Goal: Find specific page/section: Find specific page/section

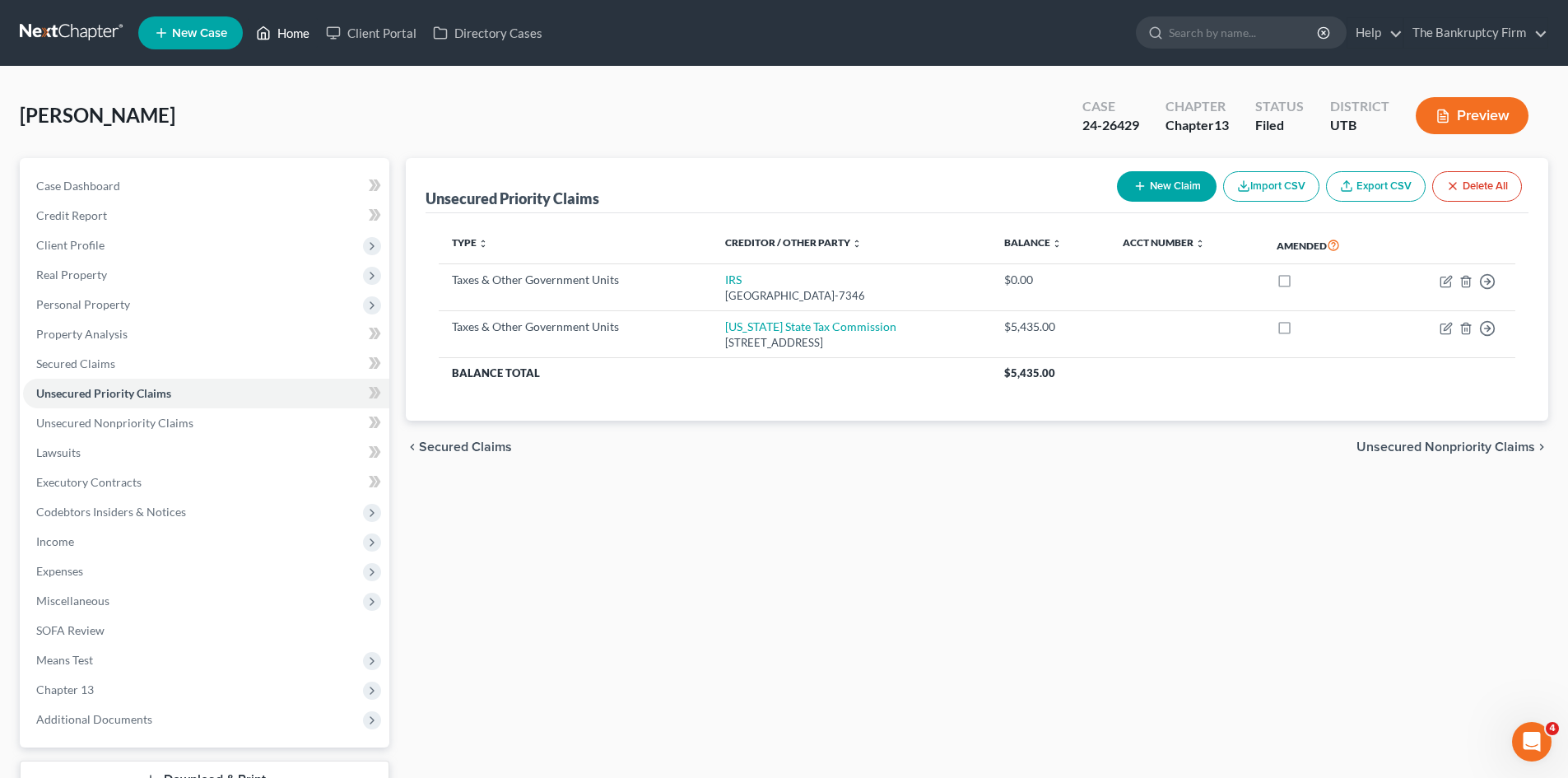
click at [294, 31] on link "Home" at bounding box center [282, 32] width 70 height 29
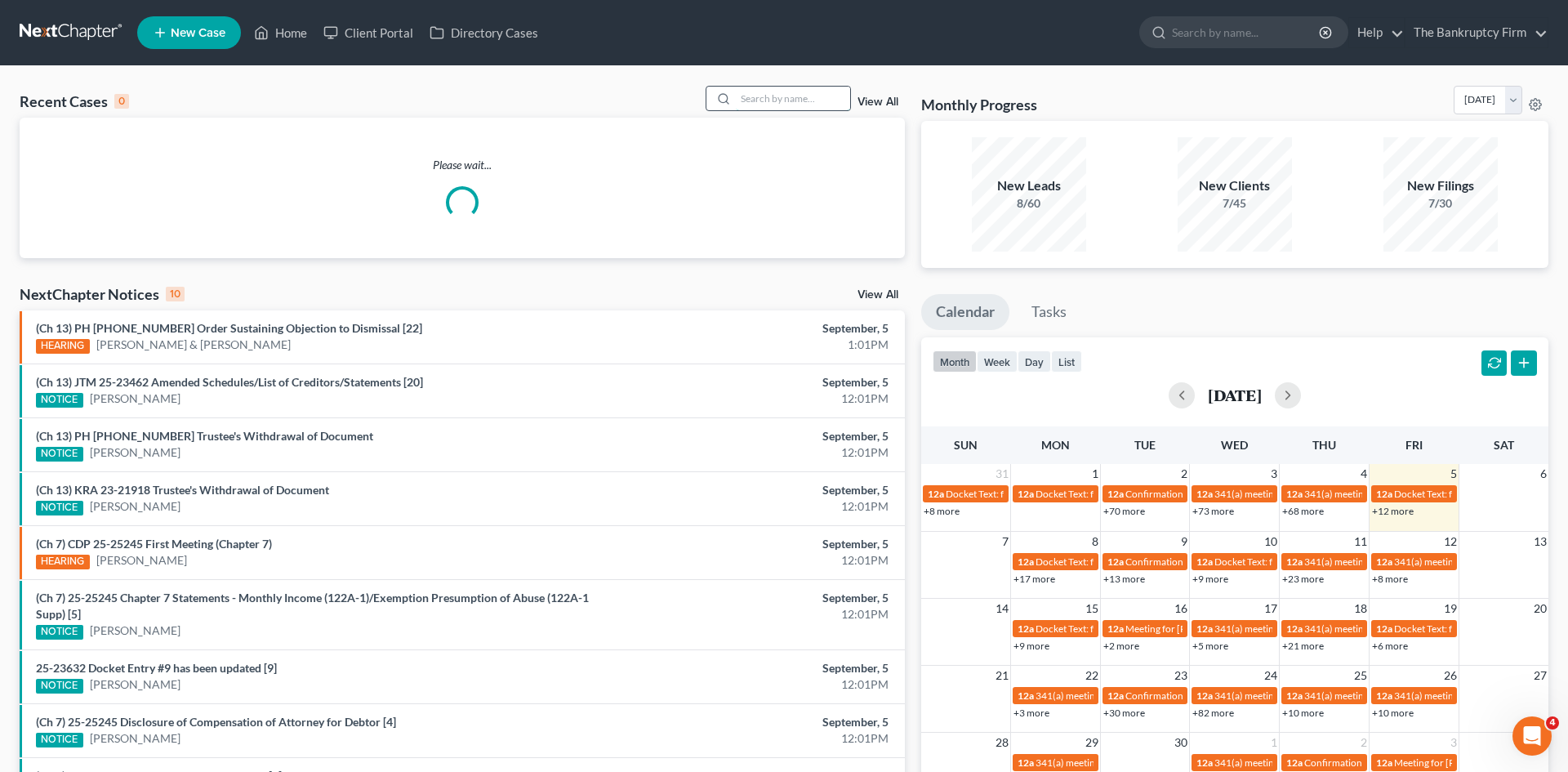
click at [757, 98] on input "search" at bounding box center [792, 98] width 114 height 23
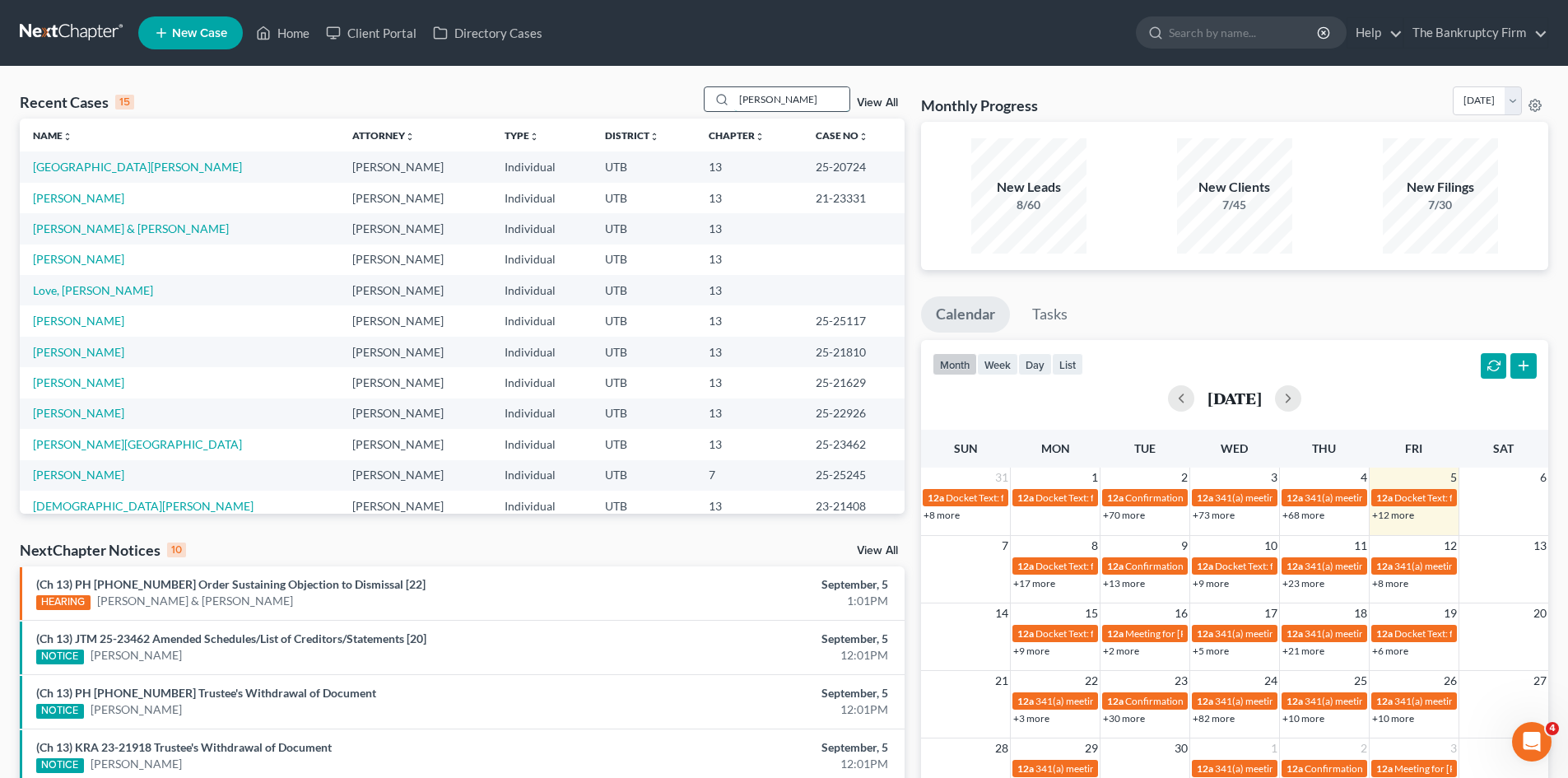
type input "[PERSON_NAME]"
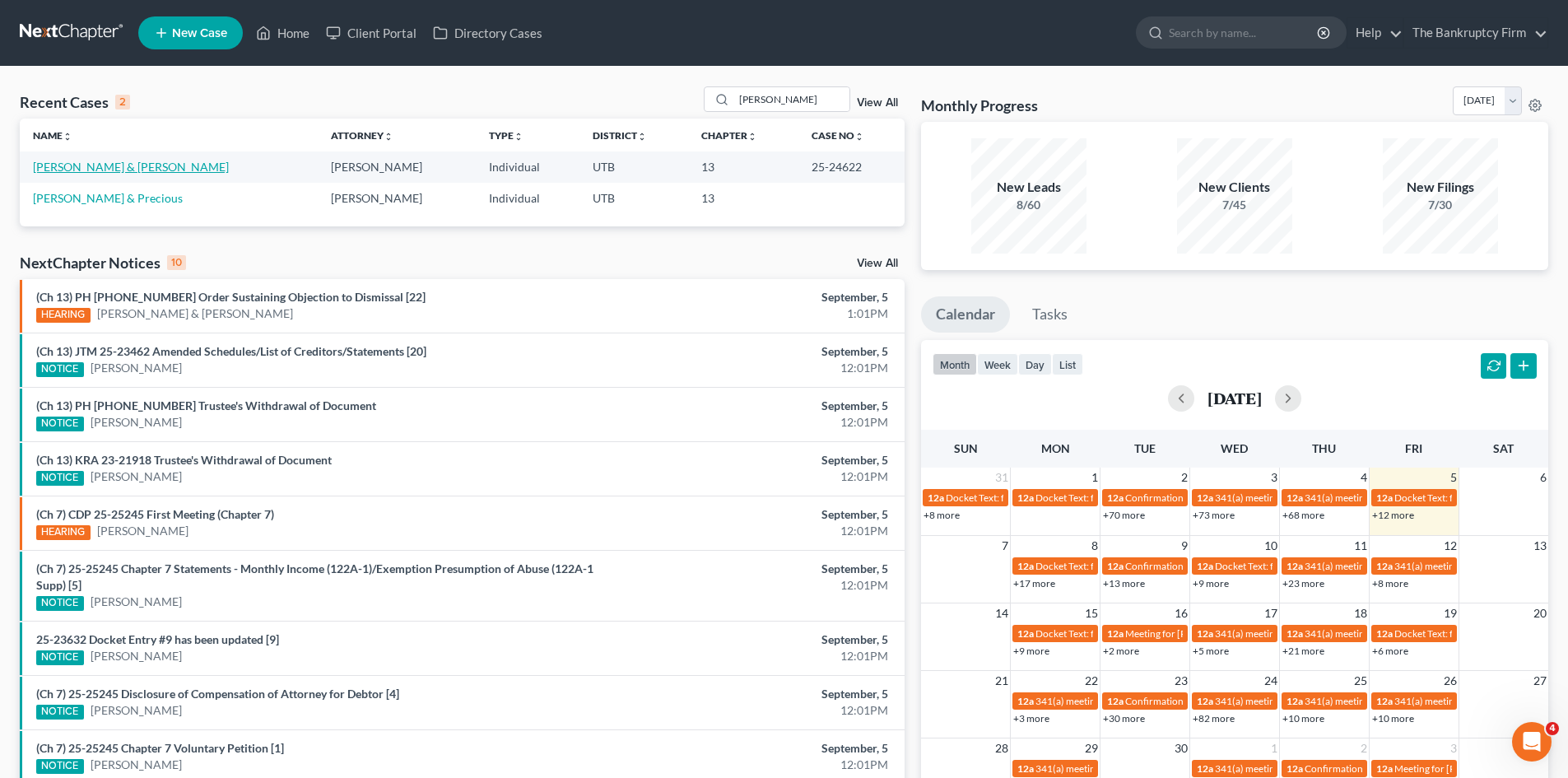
click at [80, 171] on link "[PERSON_NAME] & [PERSON_NAME]" at bounding box center [131, 167] width 196 height 14
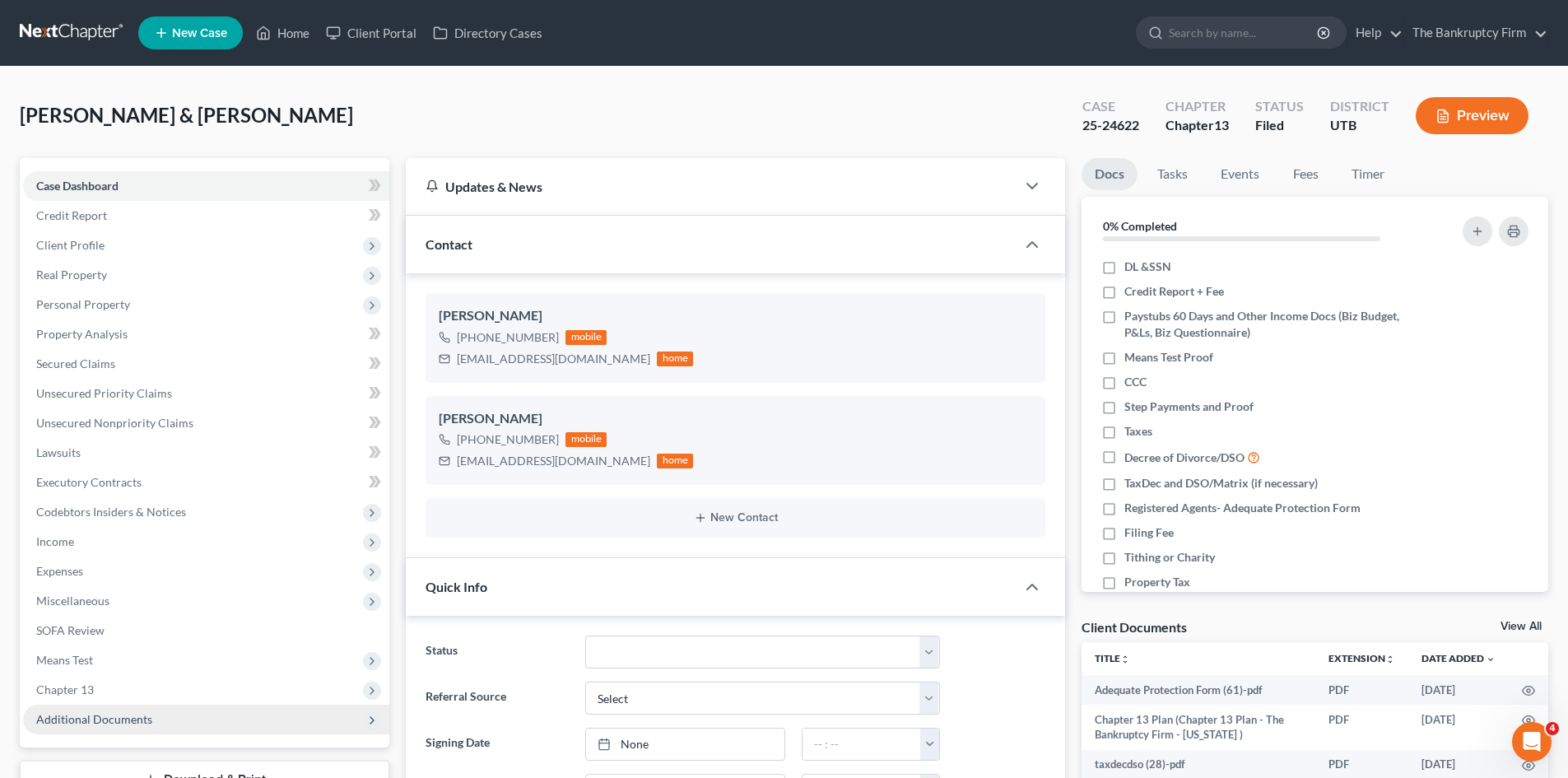
click at [79, 725] on span "Additional Documents" at bounding box center [94, 719] width 116 height 14
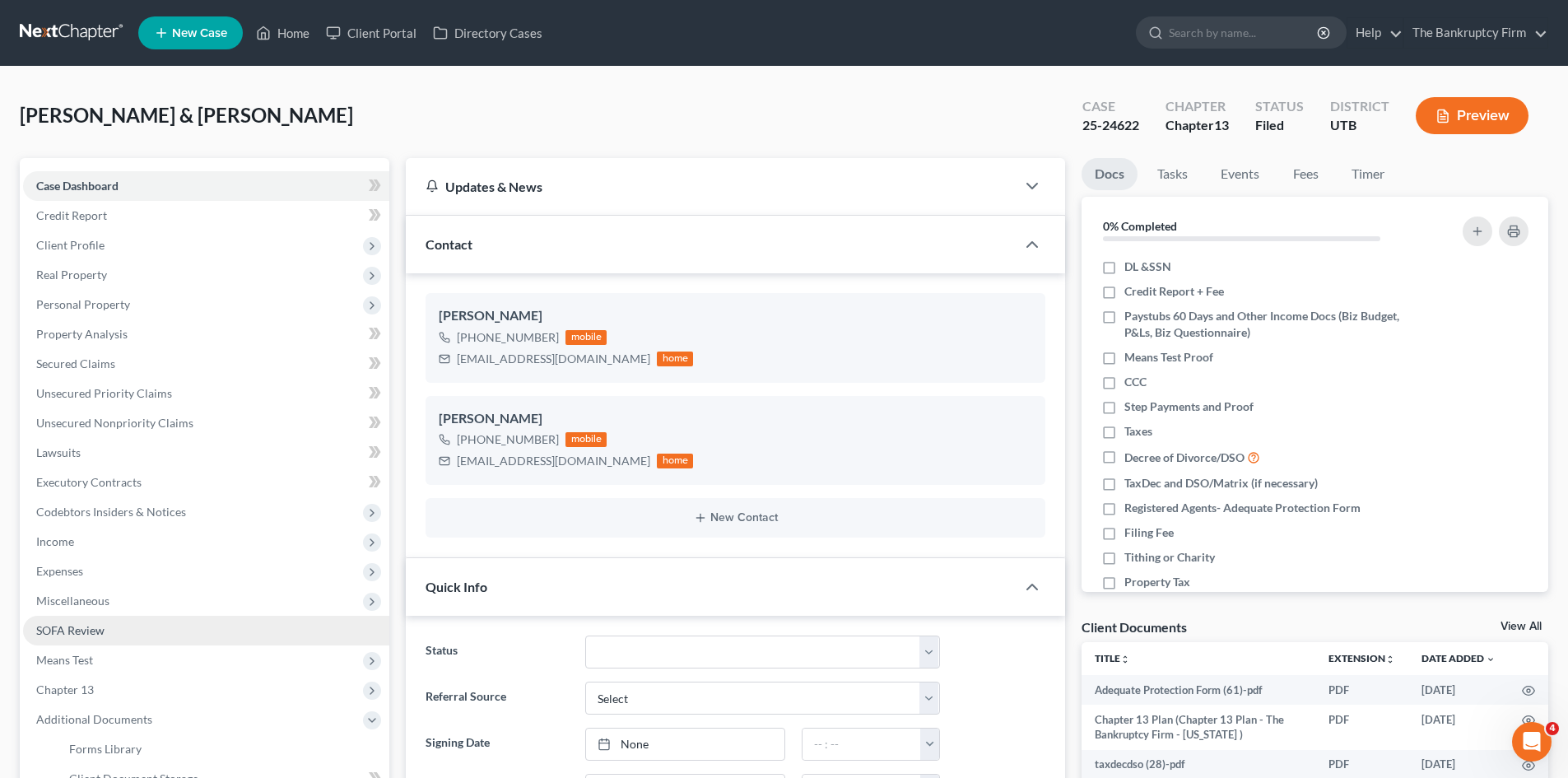
scroll to position [130, 0]
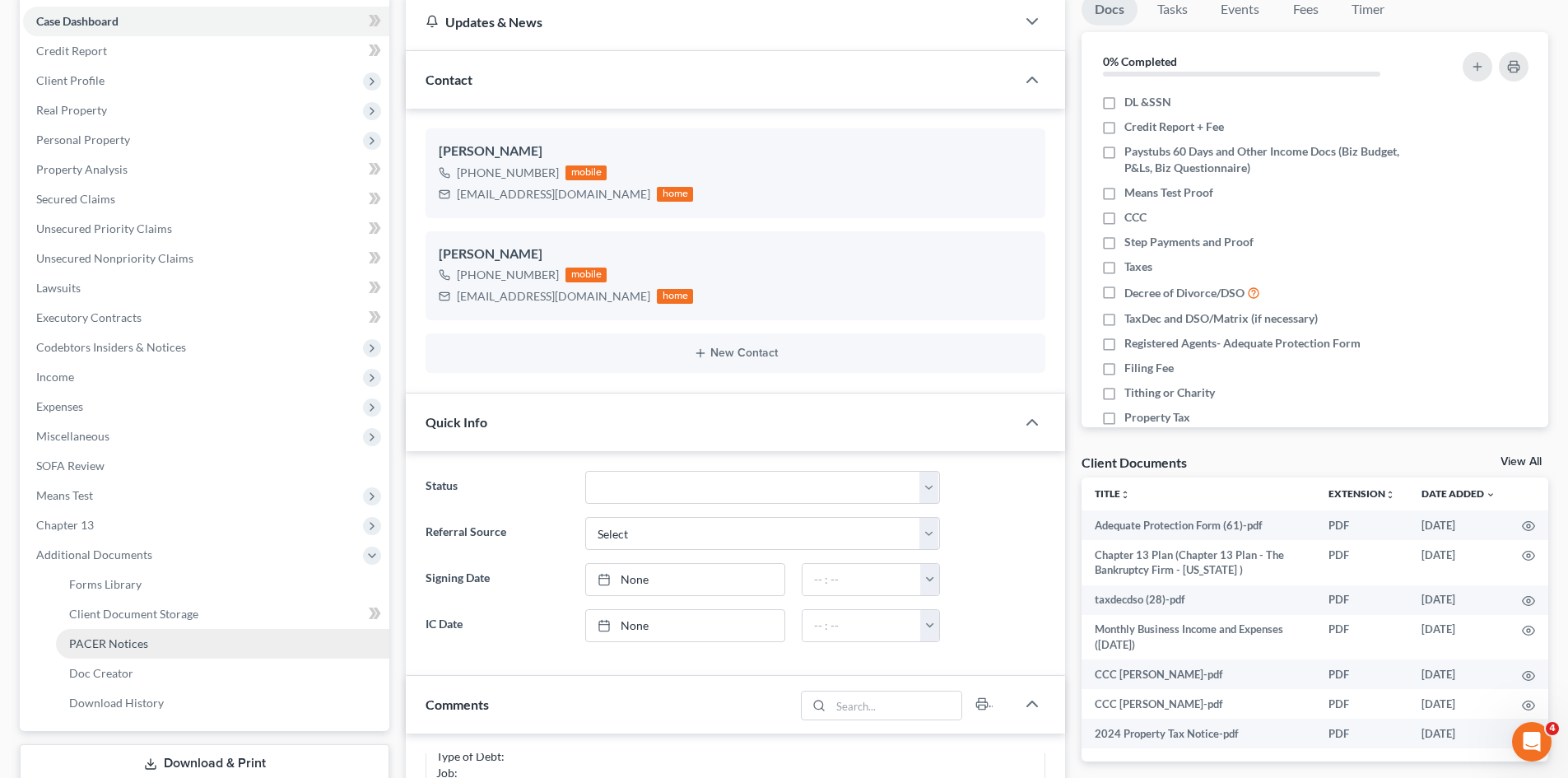
click at [99, 637] on span "PACER Notices" at bounding box center [108, 644] width 79 height 14
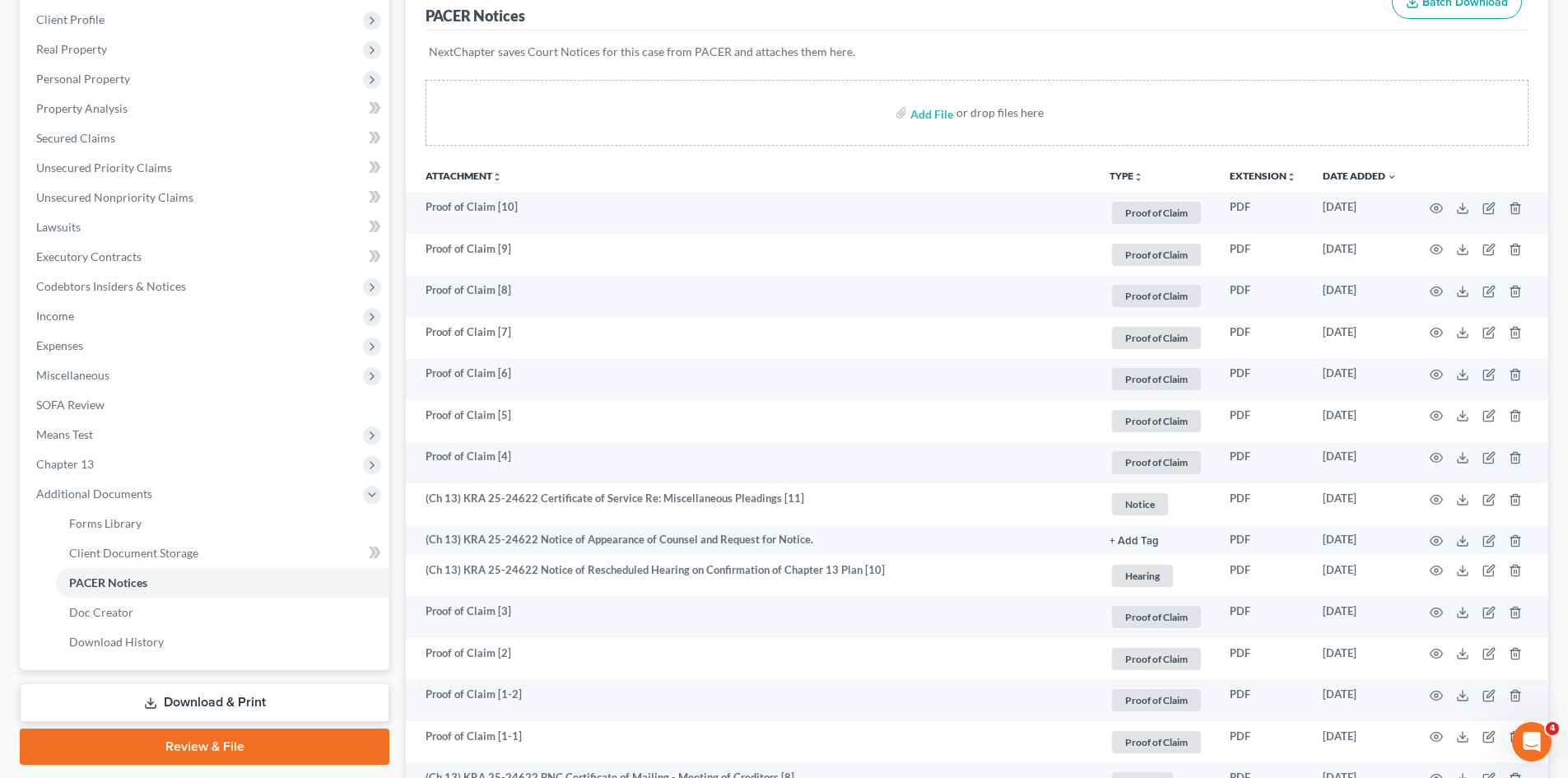
scroll to position [247, 0]
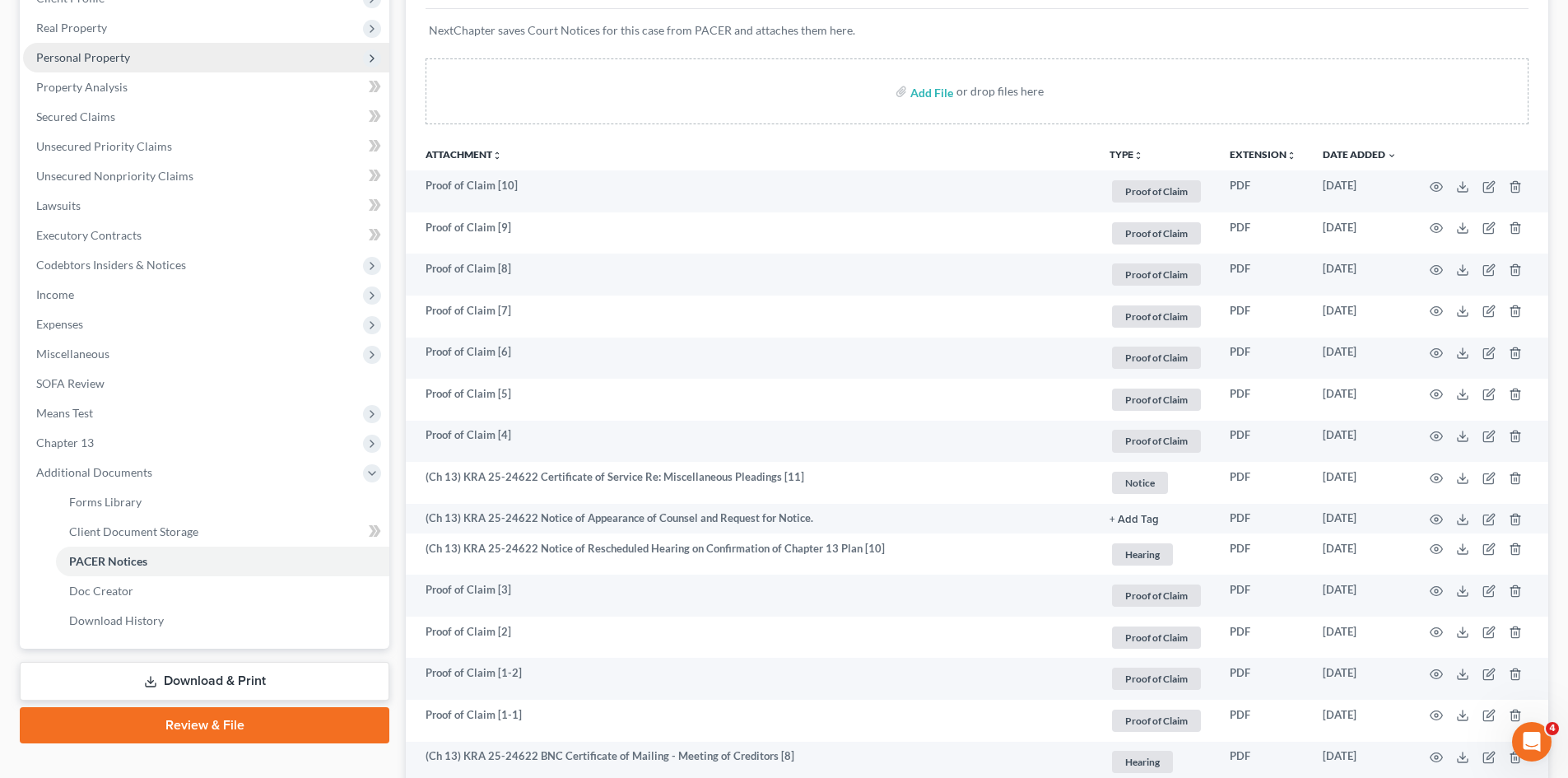
click at [67, 53] on span "Personal Property" at bounding box center [83, 57] width 94 height 14
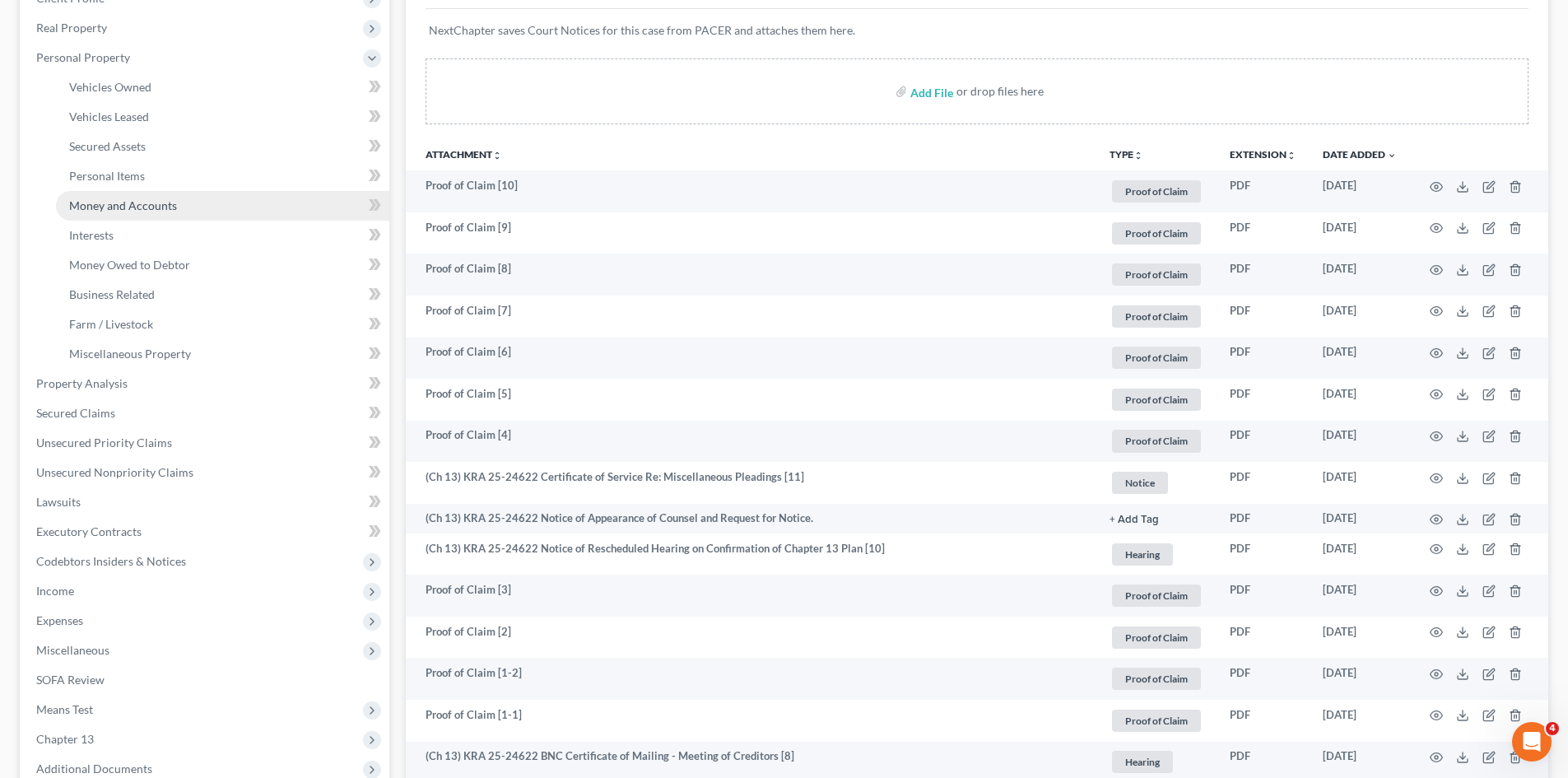
click at [146, 199] on span "Money and Accounts" at bounding box center [123, 205] width 108 height 14
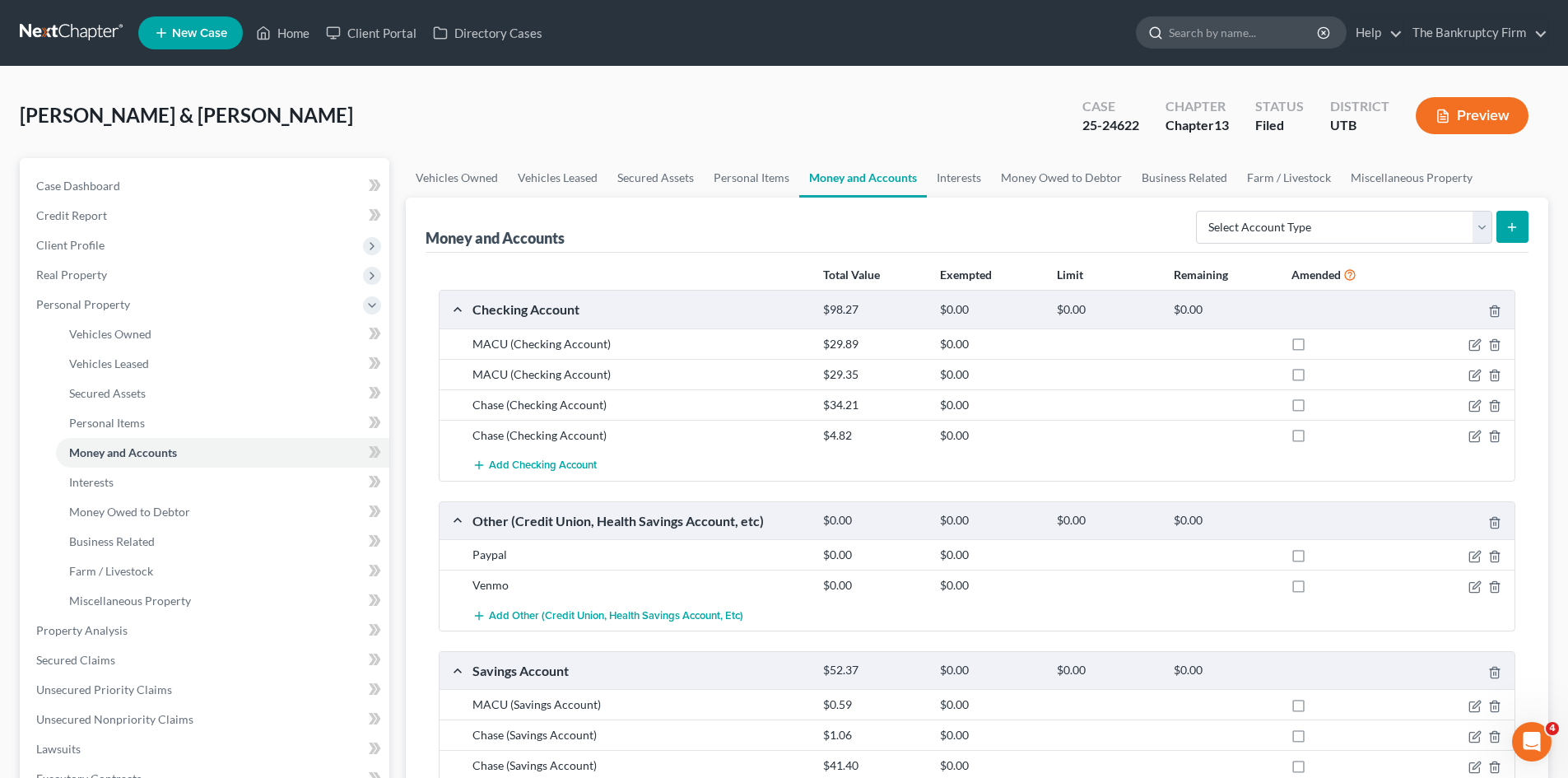
click at [1197, 37] on input "search" at bounding box center [1244, 32] width 151 height 30
type input "[PERSON_NAME]"
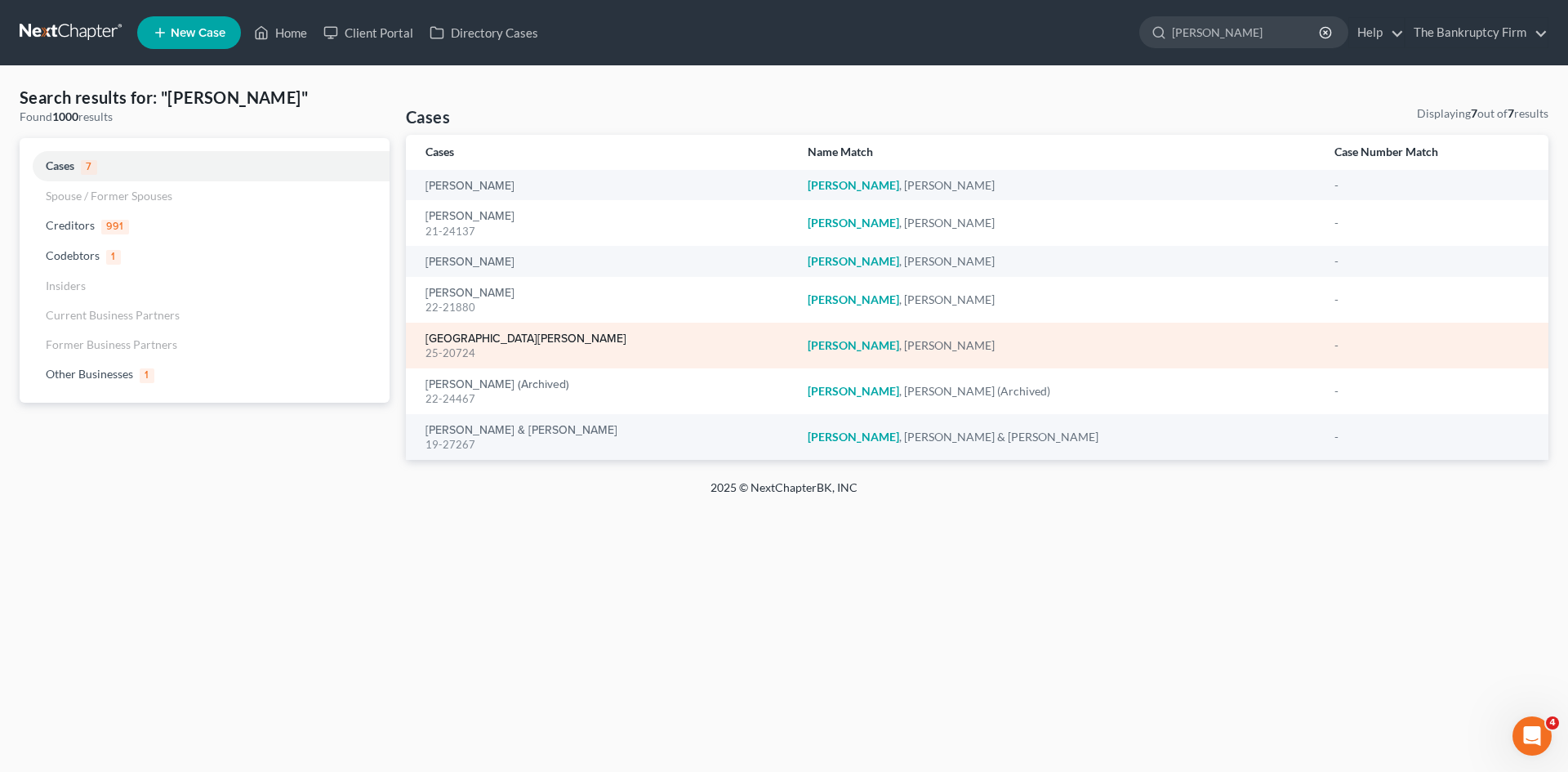
click at [476, 338] on link "[GEOGRAPHIC_DATA][PERSON_NAME]" at bounding box center [526, 339] width 201 height 12
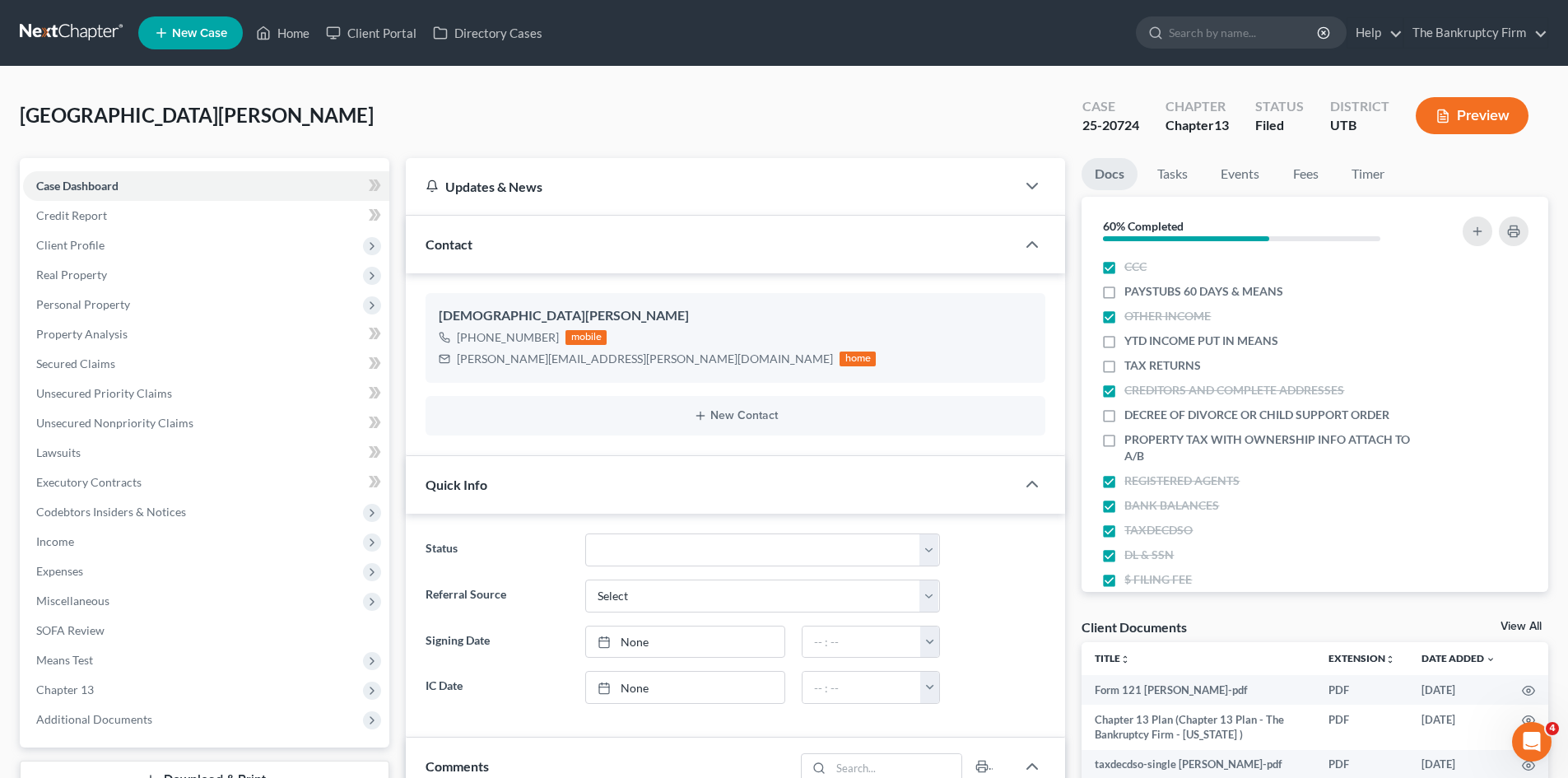
scroll to position [130, 0]
click at [86, 717] on span "Additional Documents" at bounding box center [94, 719] width 116 height 14
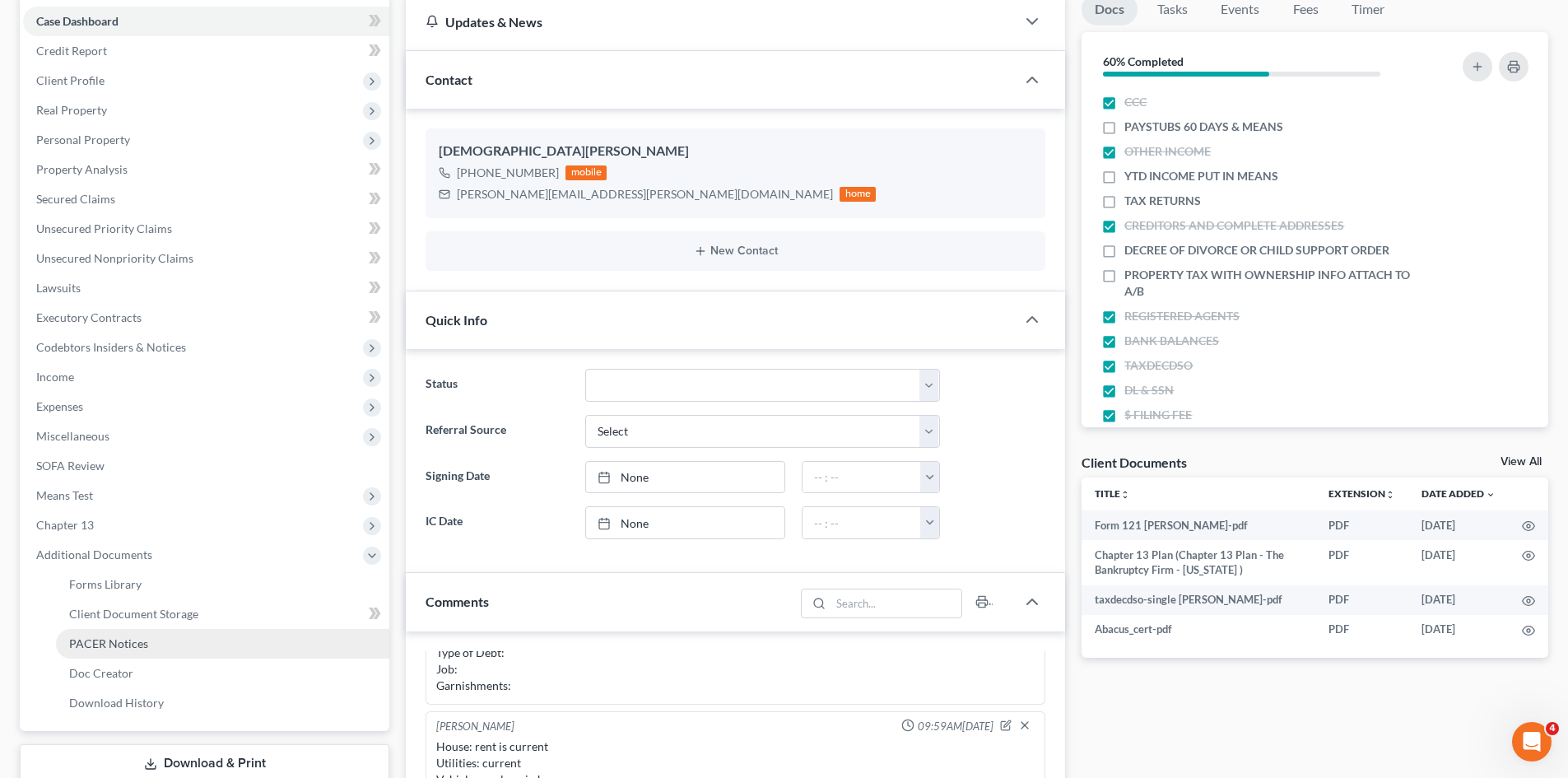
click at [130, 647] on span "PACER Notices" at bounding box center [108, 644] width 79 height 14
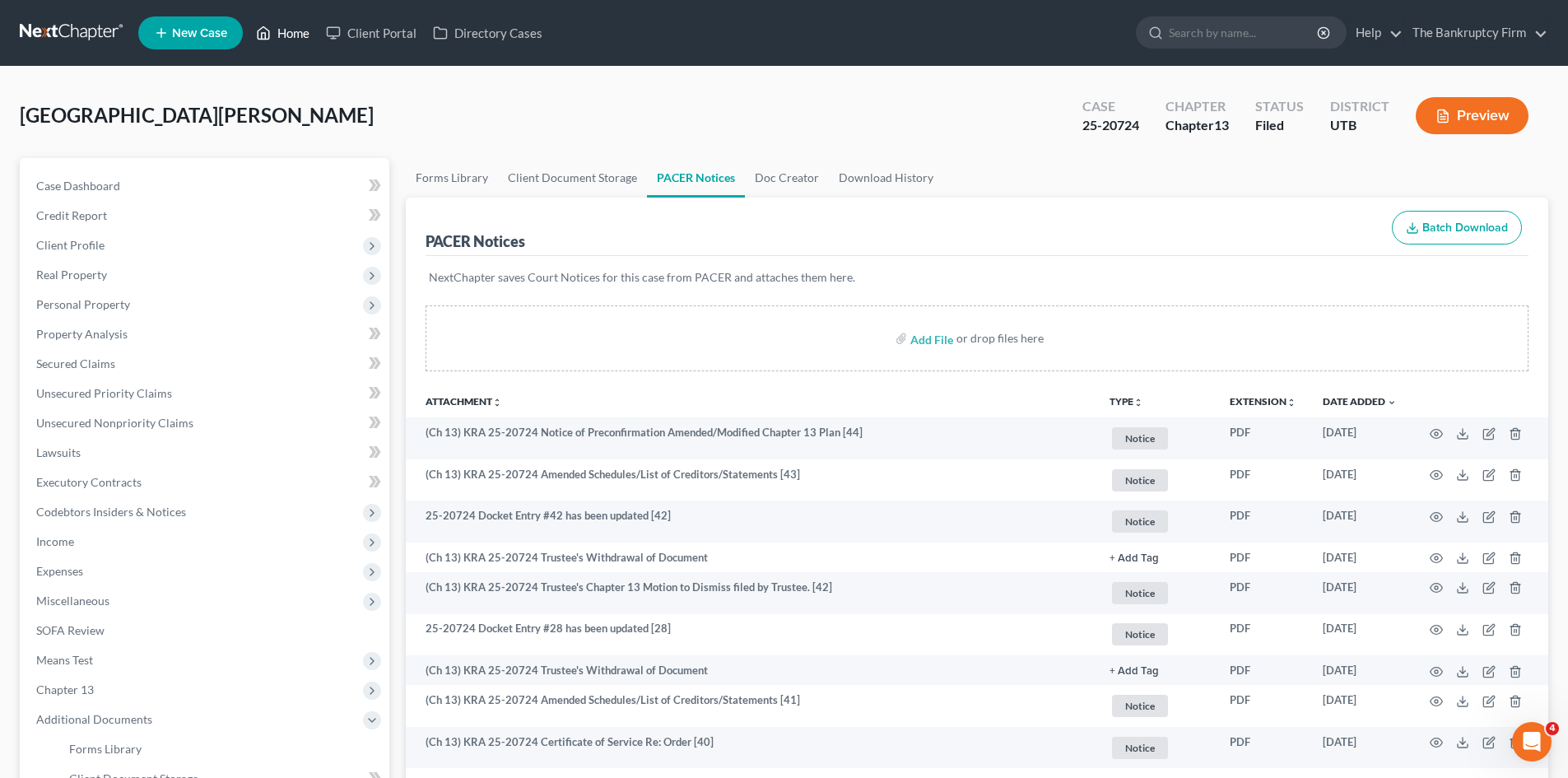
drag, startPoint x: 279, startPoint y: 28, endPoint x: 674, endPoint y: 86, distance: 399.2
click at [279, 28] on link "Home" at bounding box center [282, 32] width 70 height 29
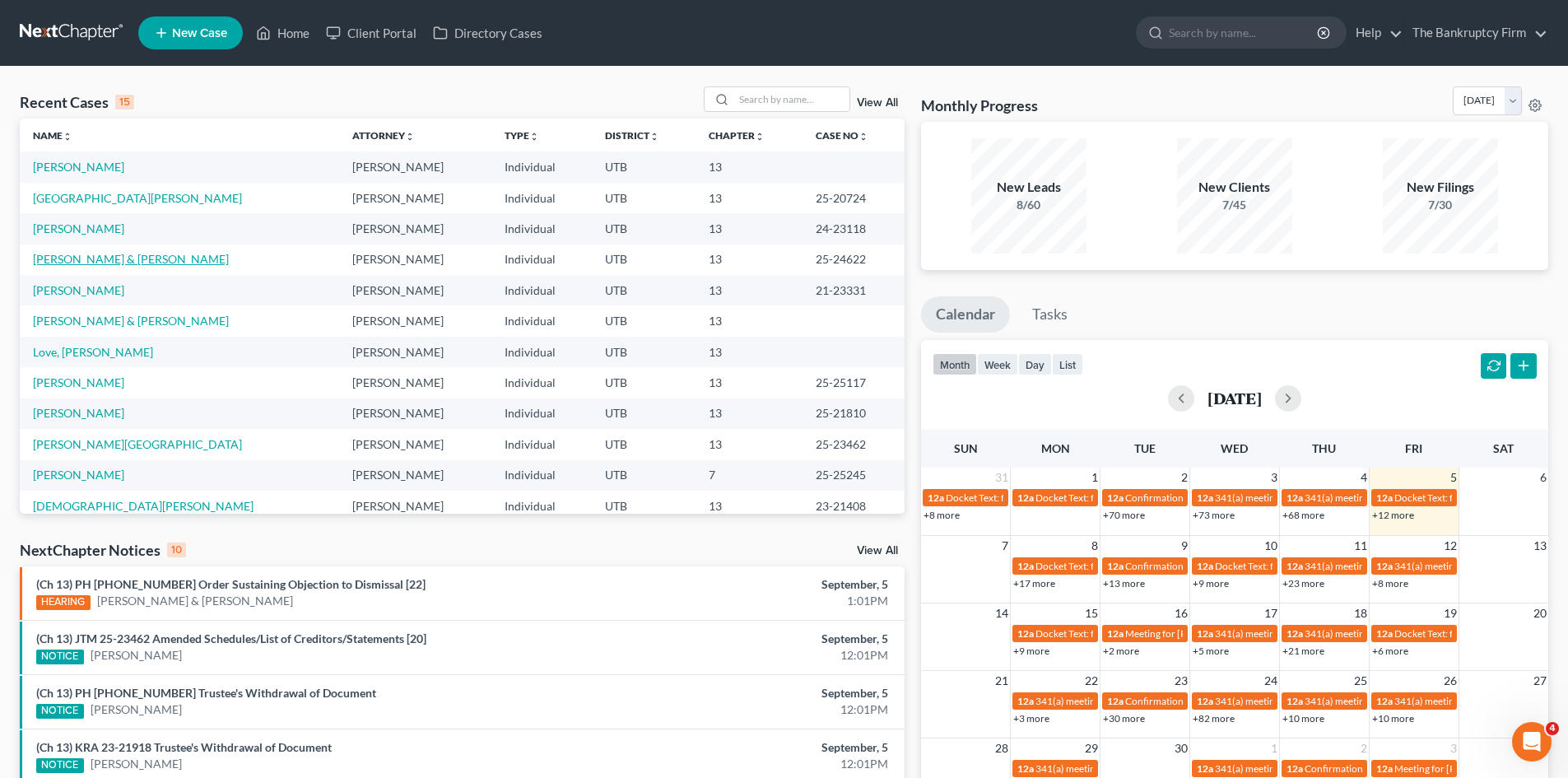
click at [61, 259] on link "[PERSON_NAME] & [PERSON_NAME]" at bounding box center [131, 259] width 196 height 14
select select "3"
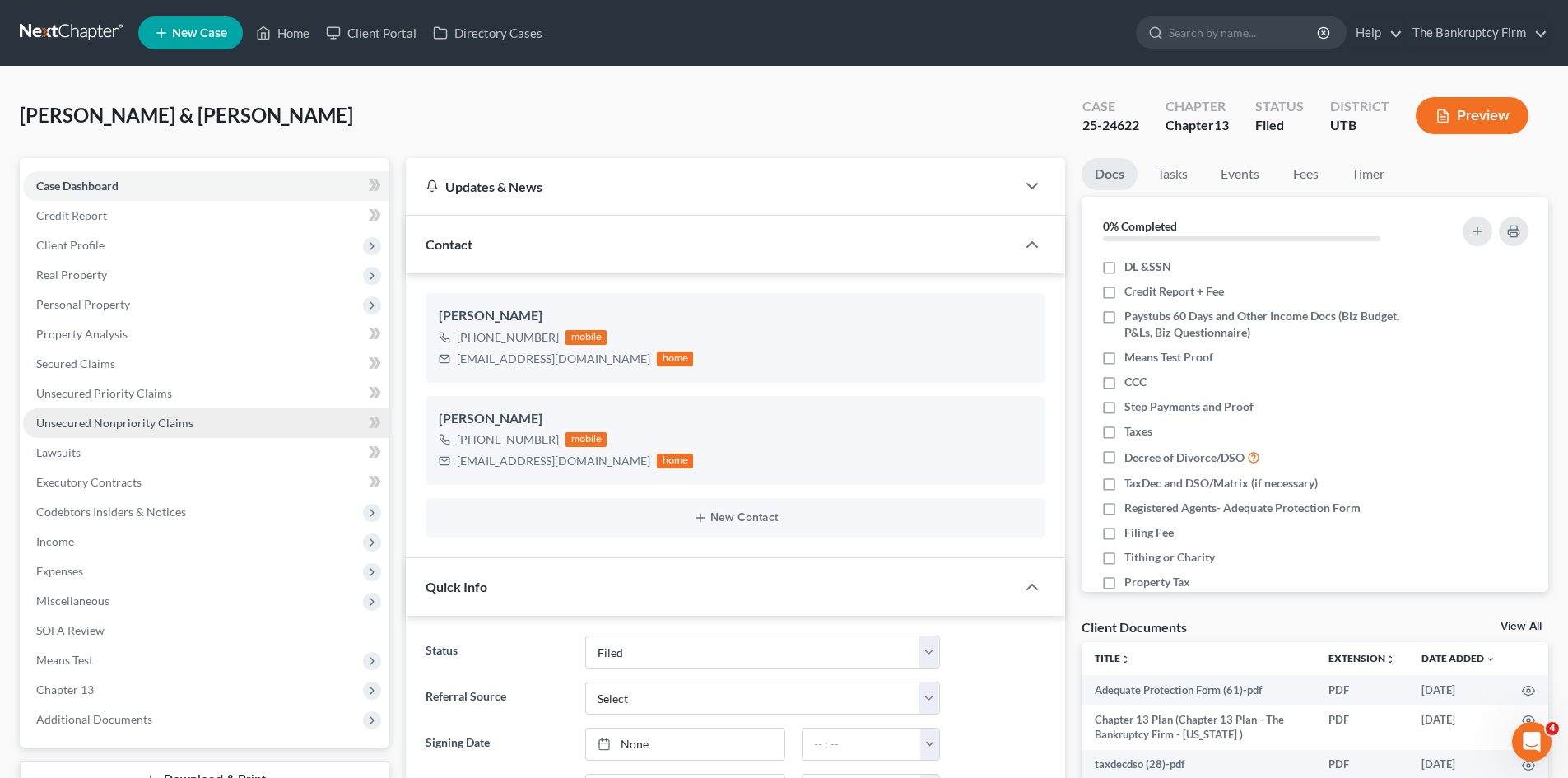
scroll to position [130, 0]
click at [85, 418] on span "Unsecured Nonpriority Claims" at bounding box center [115, 423] width 157 height 14
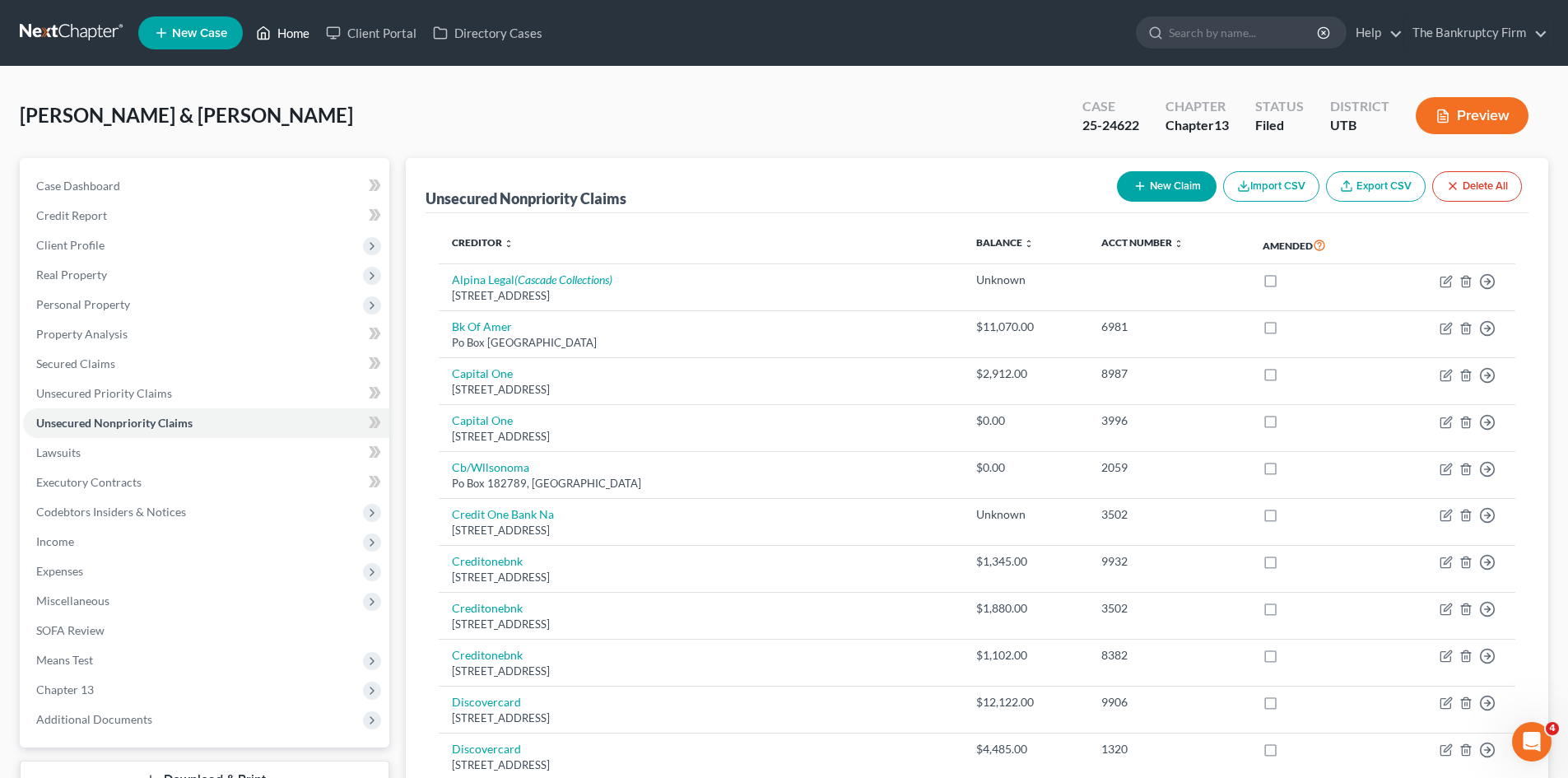
drag, startPoint x: 284, startPoint y: 34, endPoint x: 858, endPoint y: 68, distance: 575.0
click at [285, 33] on link "Home" at bounding box center [282, 32] width 70 height 29
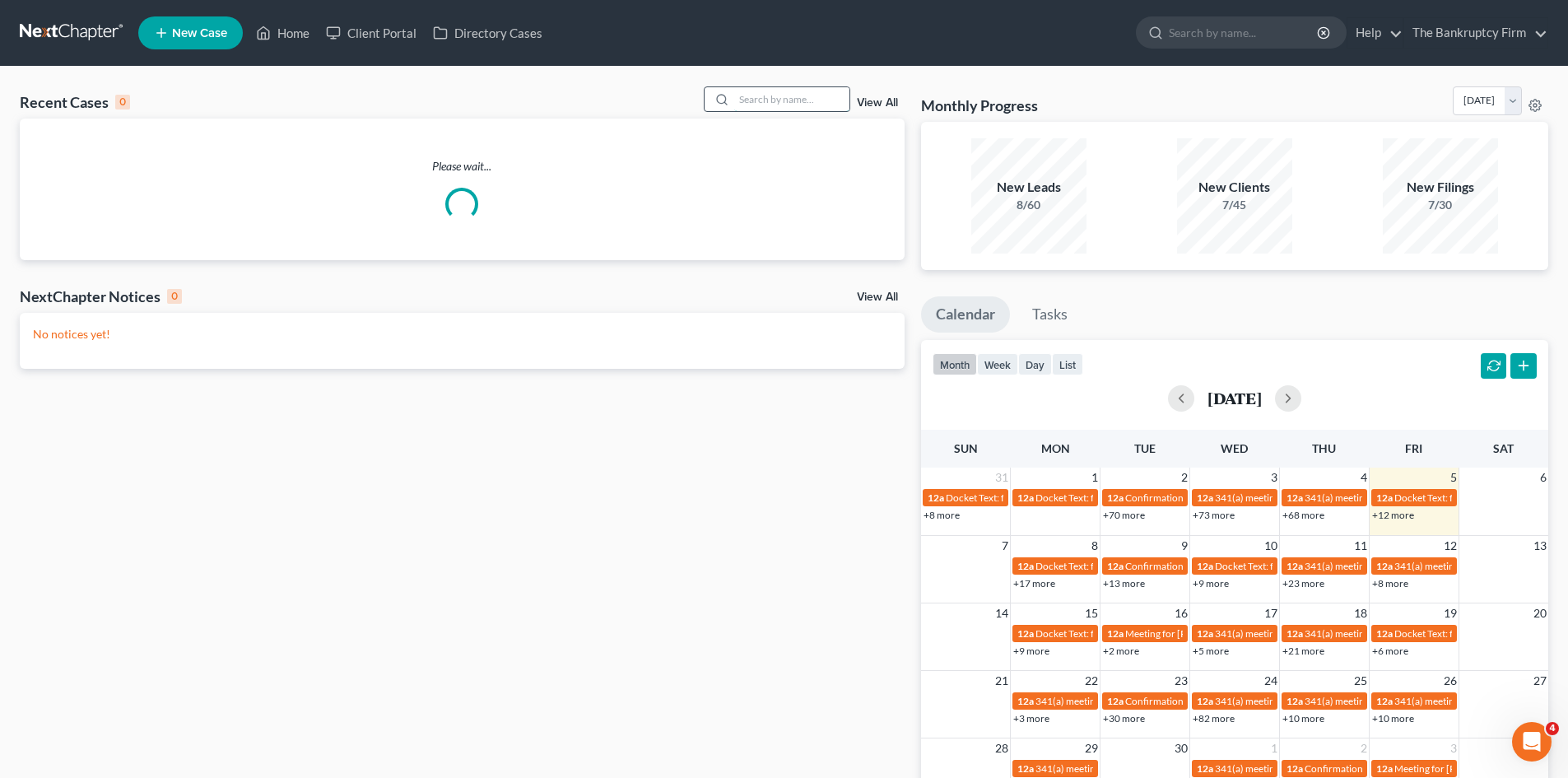
click at [772, 102] on input "search" at bounding box center [791, 99] width 115 height 24
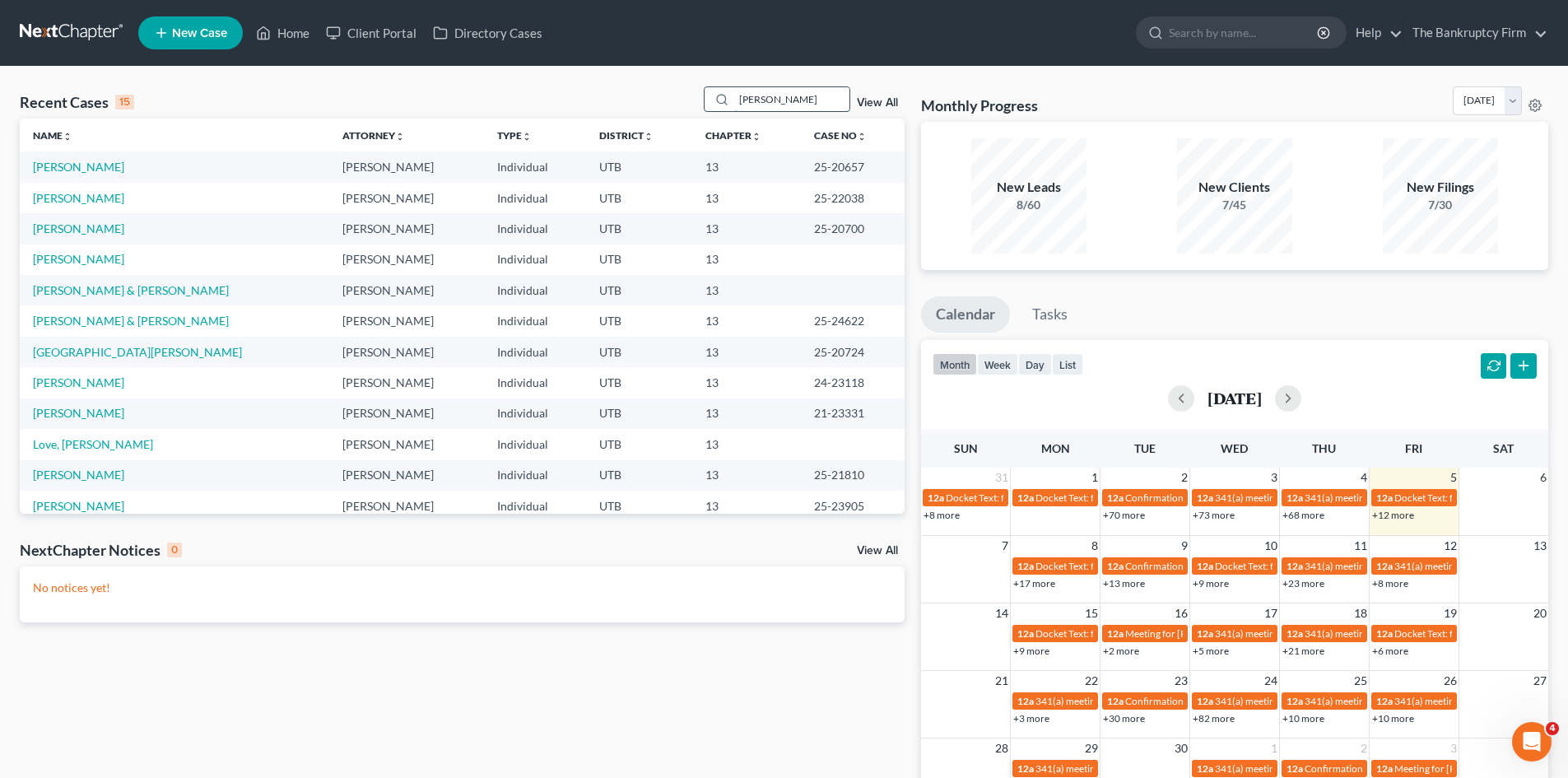
type input "[PERSON_NAME]"
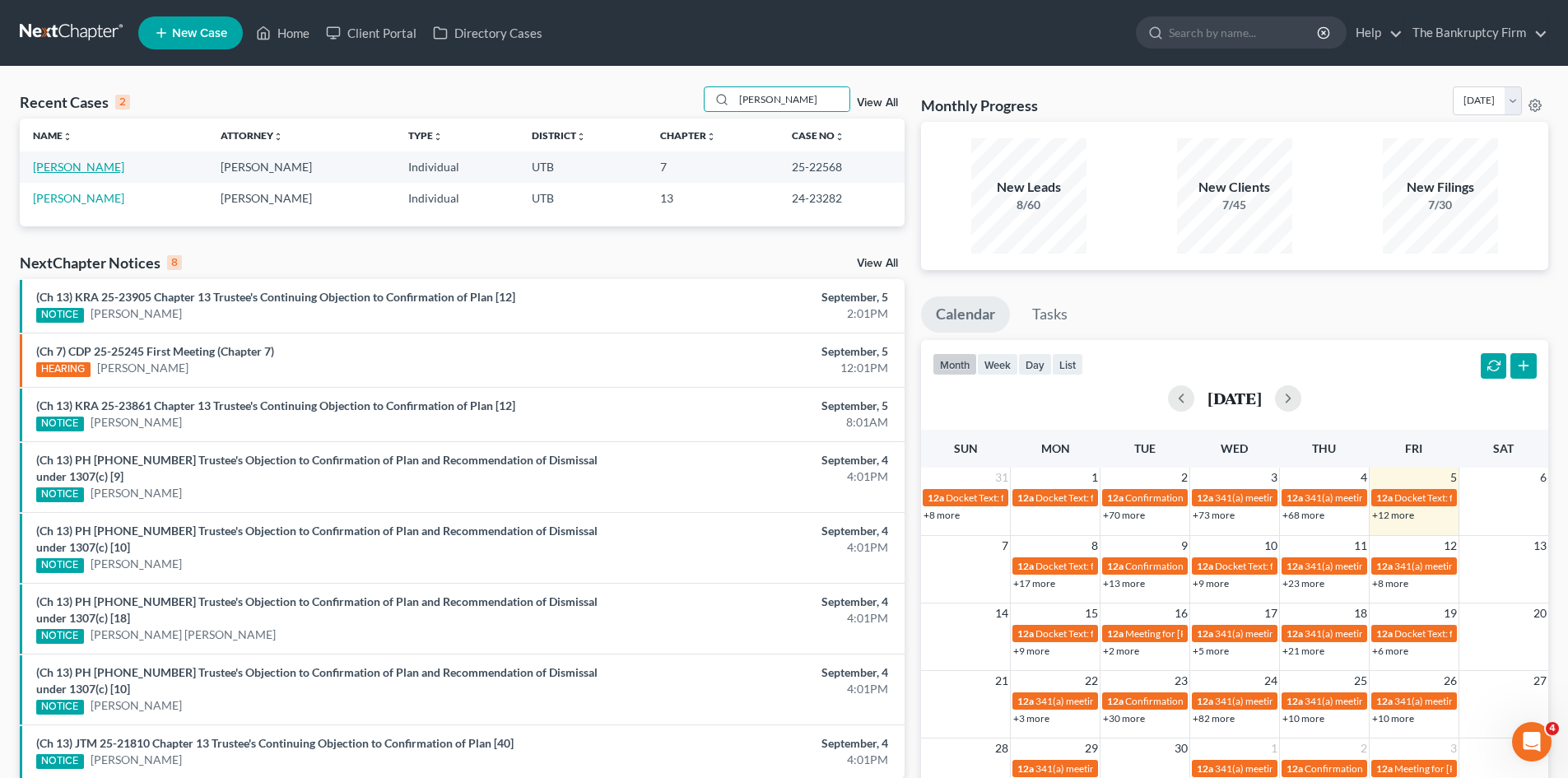
click at [72, 172] on link "[PERSON_NAME]" at bounding box center [78, 167] width 91 height 14
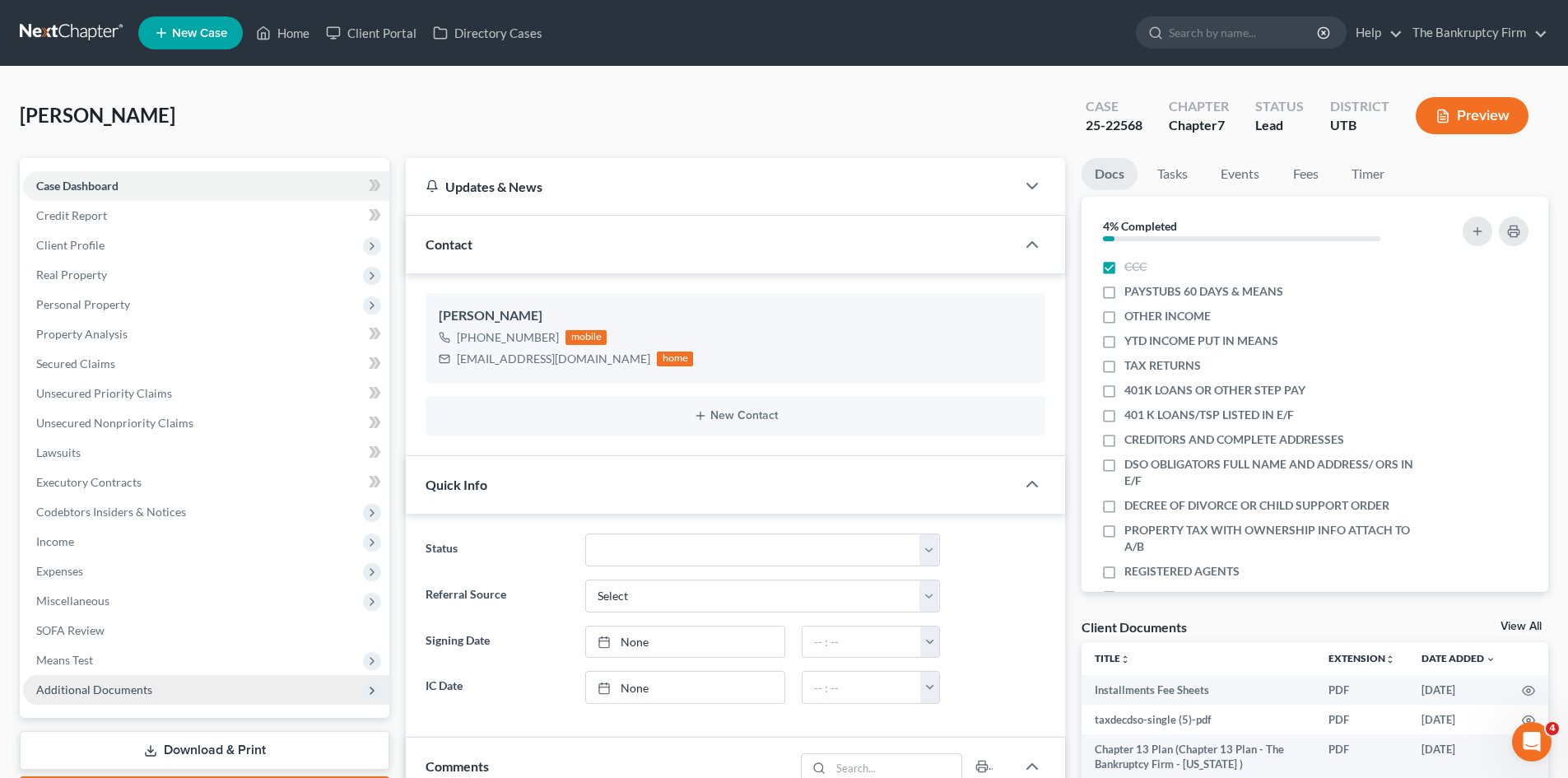
scroll to position [130, 0]
click at [82, 693] on span "Additional Documents" at bounding box center [94, 690] width 116 height 14
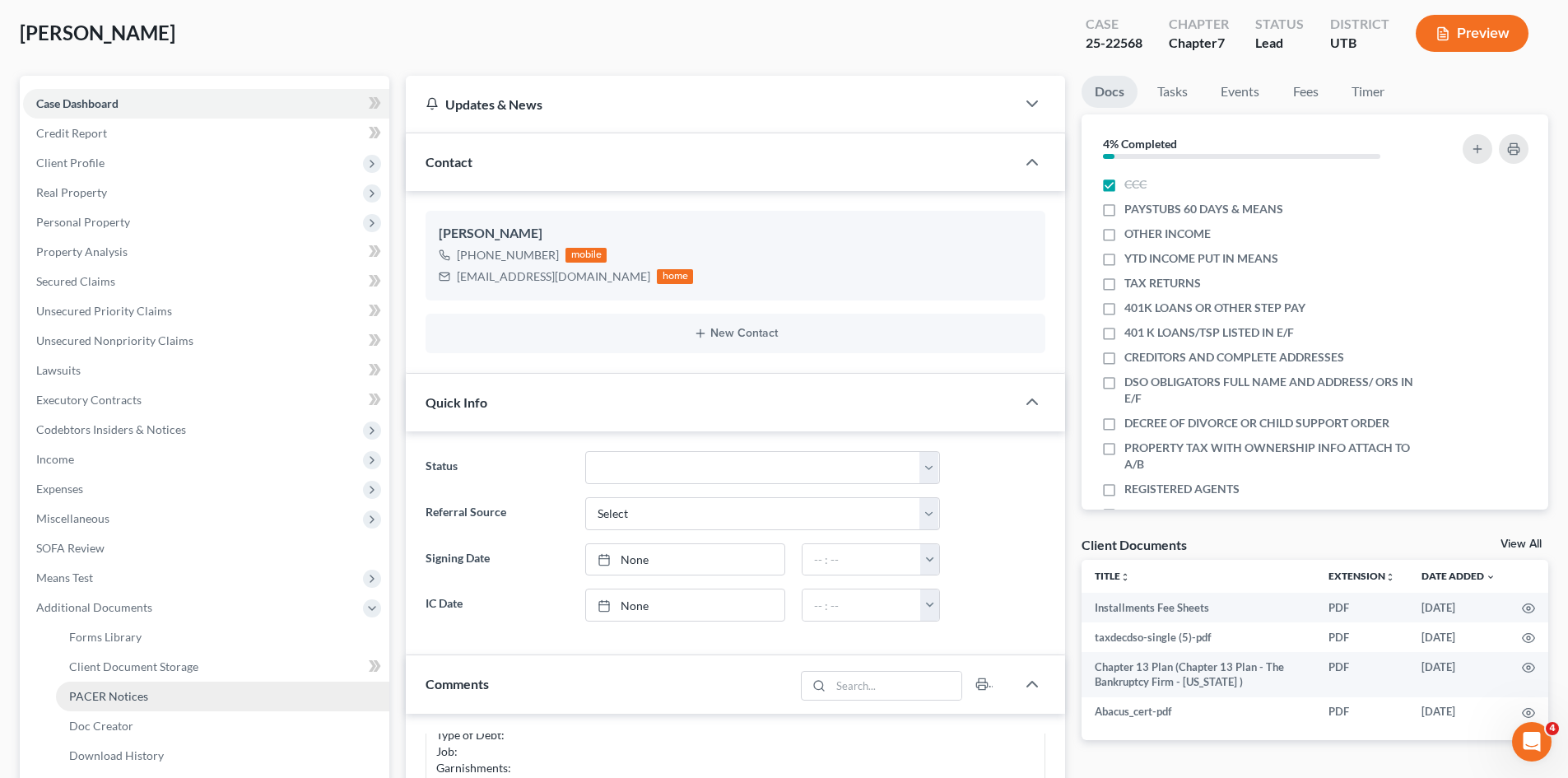
click at [113, 699] on span "PACER Notices" at bounding box center [108, 696] width 79 height 14
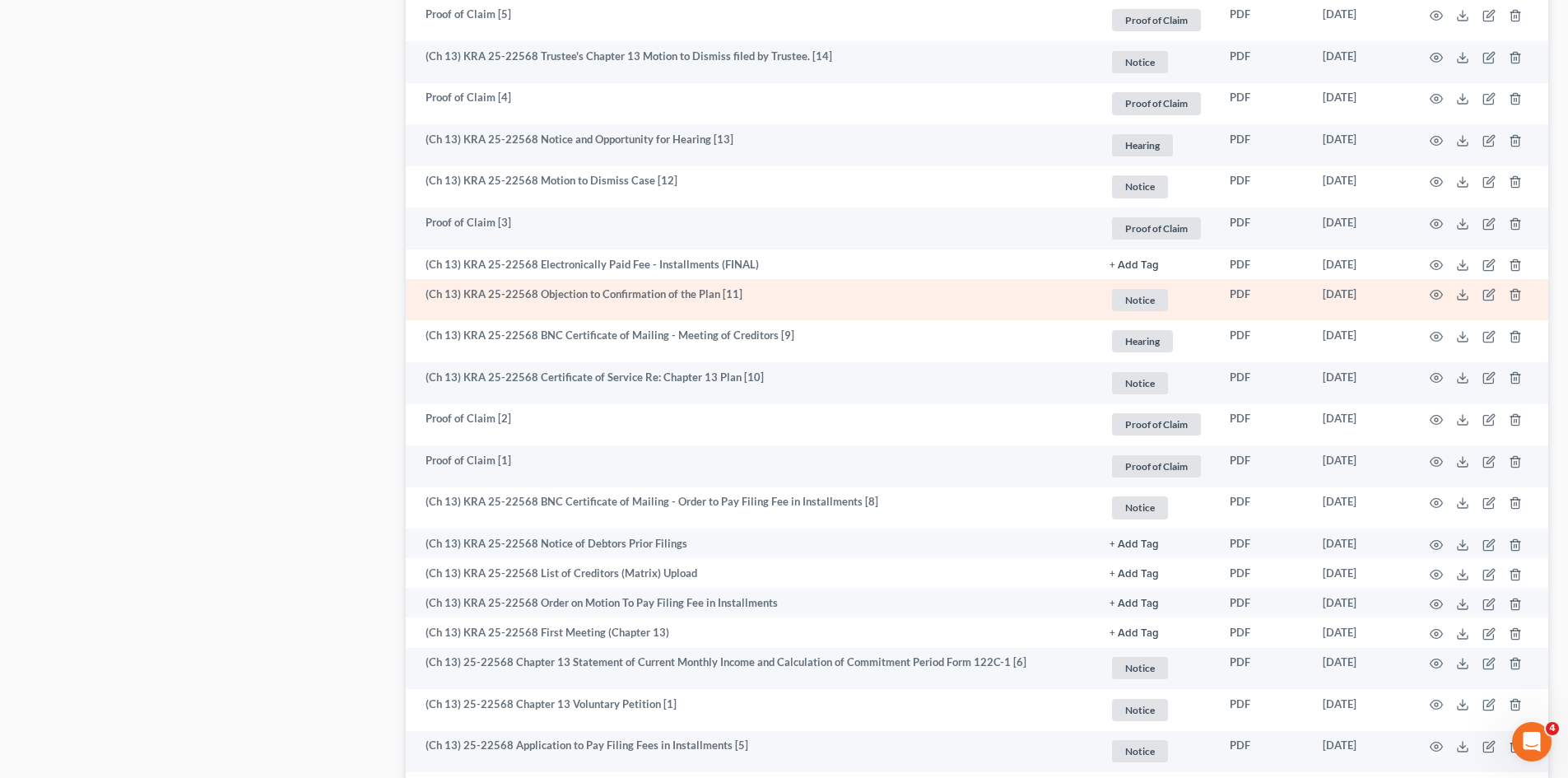
scroll to position [1848, 0]
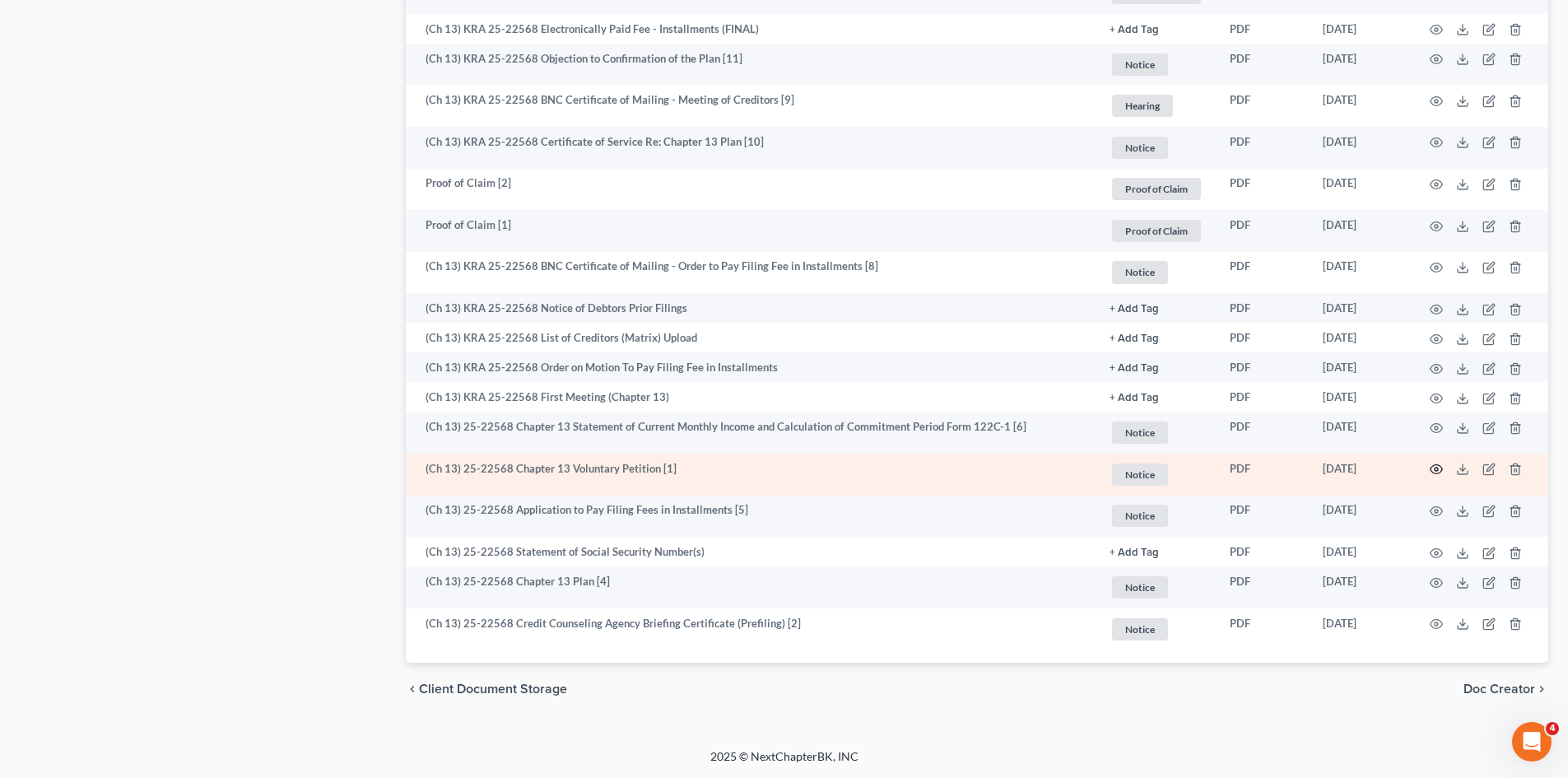
click at [1437, 469] on icon "button" at bounding box center [1436, 469] width 13 height 13
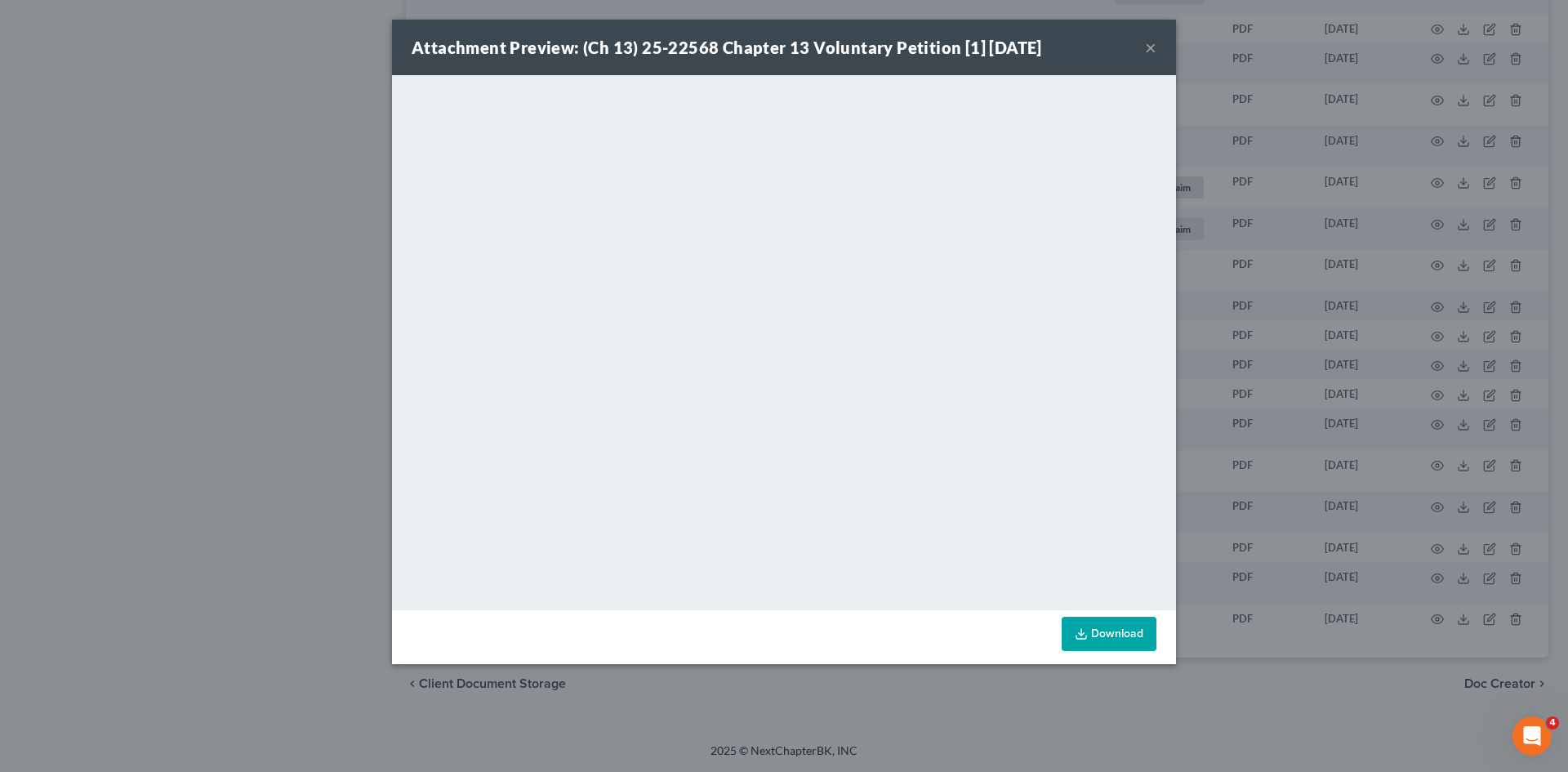
click at [1148, 48] on button "×" at bounding box center [1151, 48] width 12 height 19
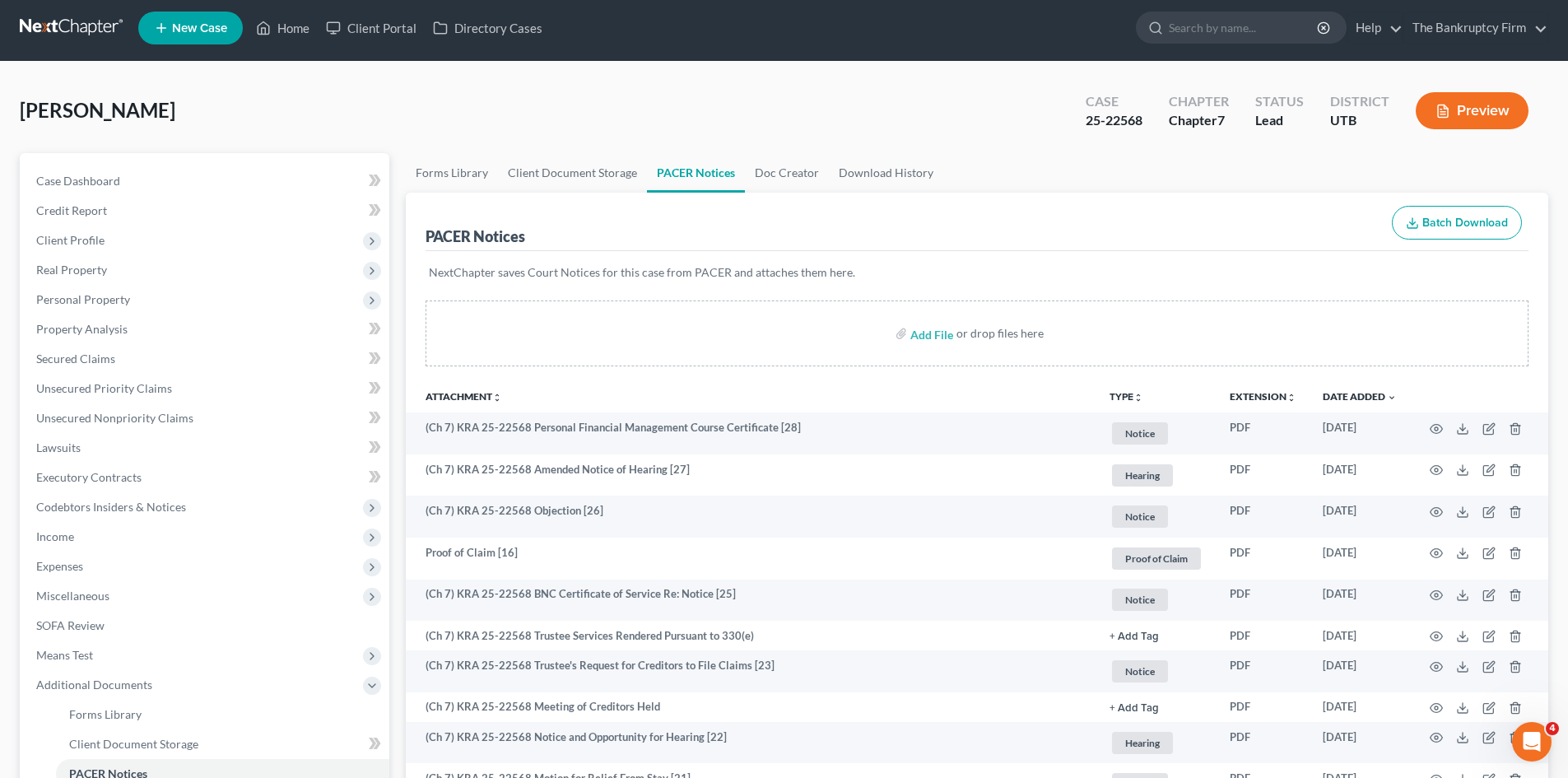
scroll to position [0, 0]
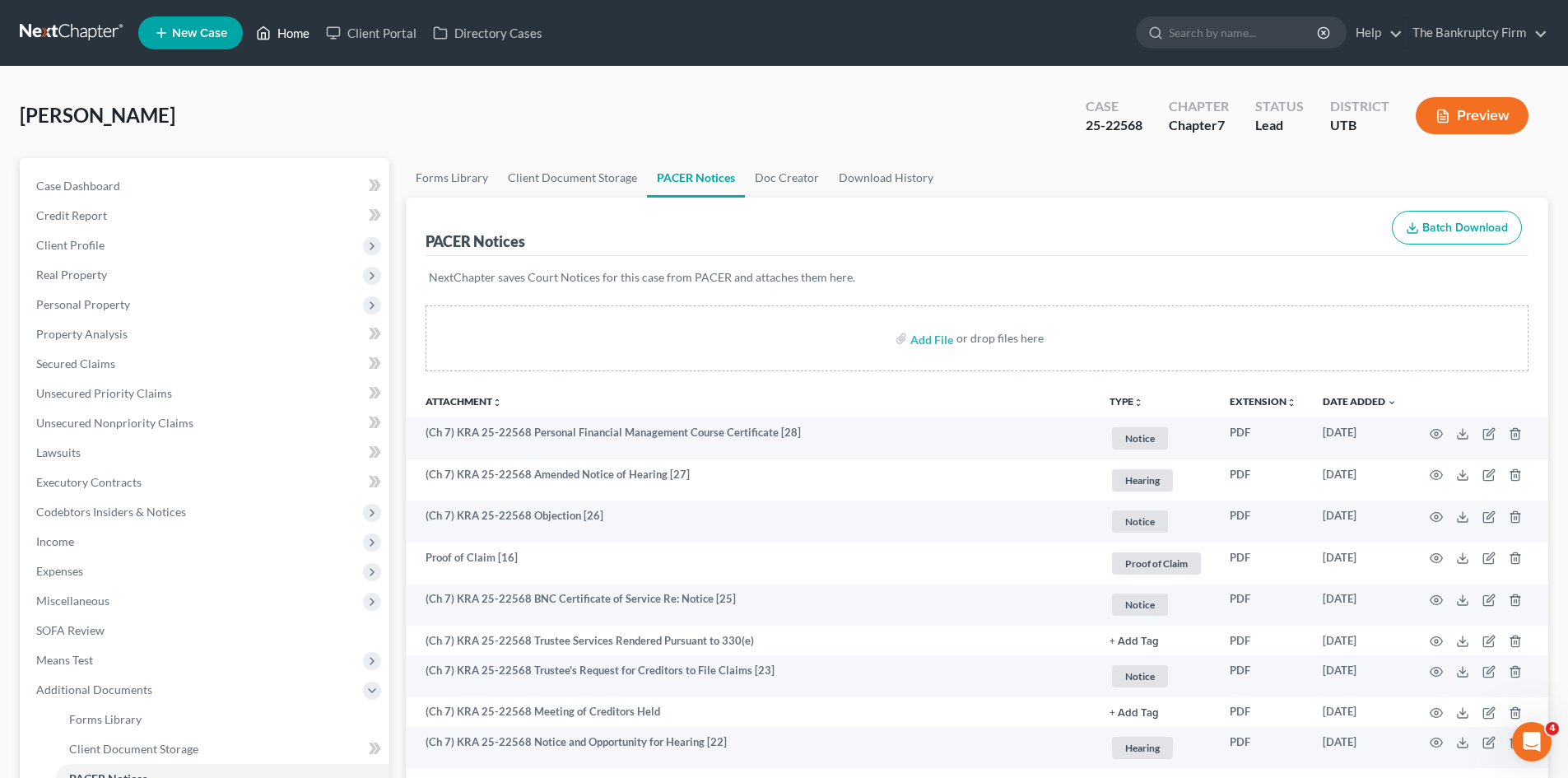
drag, startPoint x: 295, startPoint y: 30, endPoint x: 905, endPoint y: 81, distance: 612.1
click at [295, 30] on link "Home" at bounding box center [282, 32] width 70 height 29
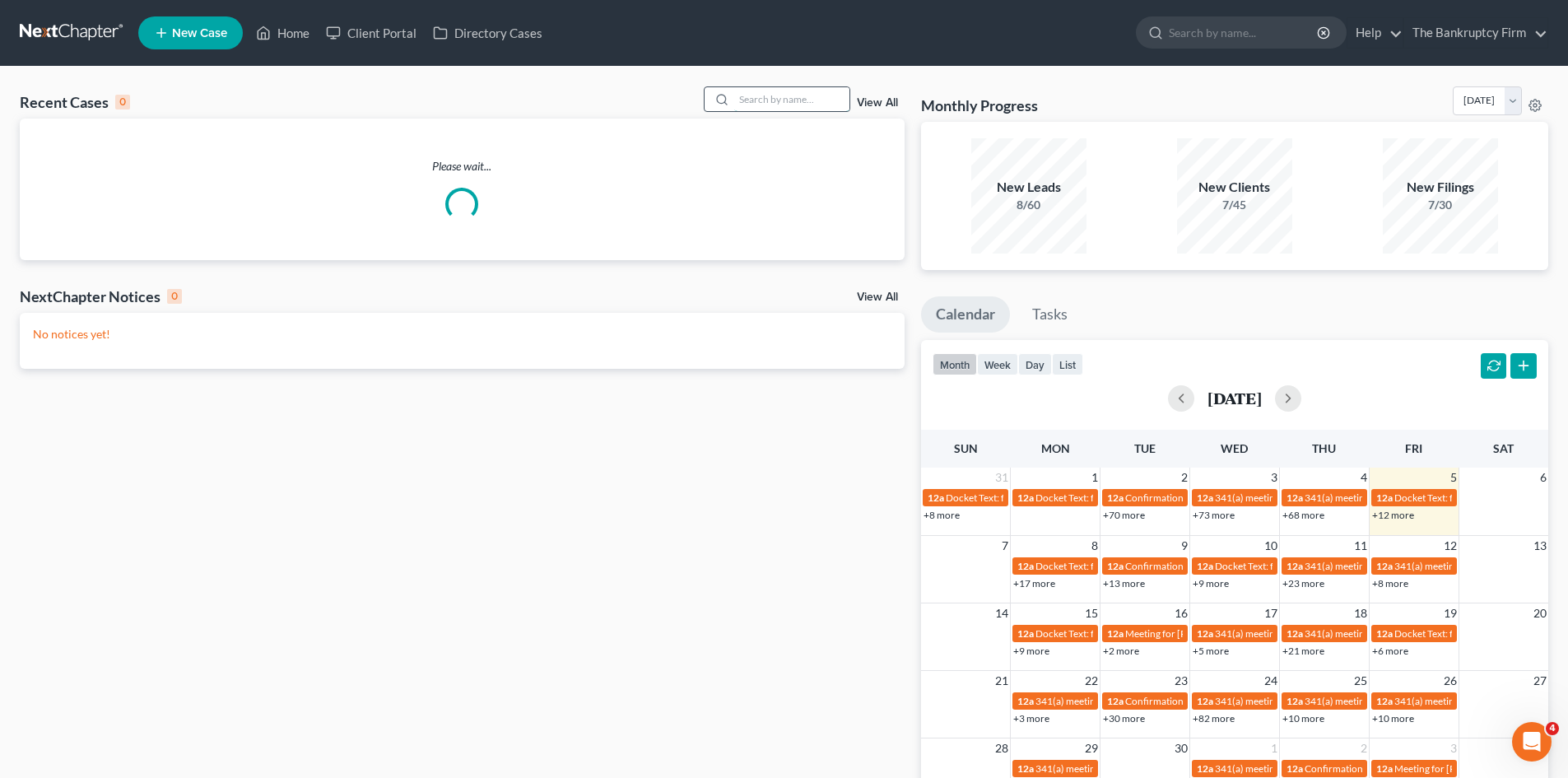
click at [751, 96] on input "search" at bounding box center [791, 99] width 115 height 24
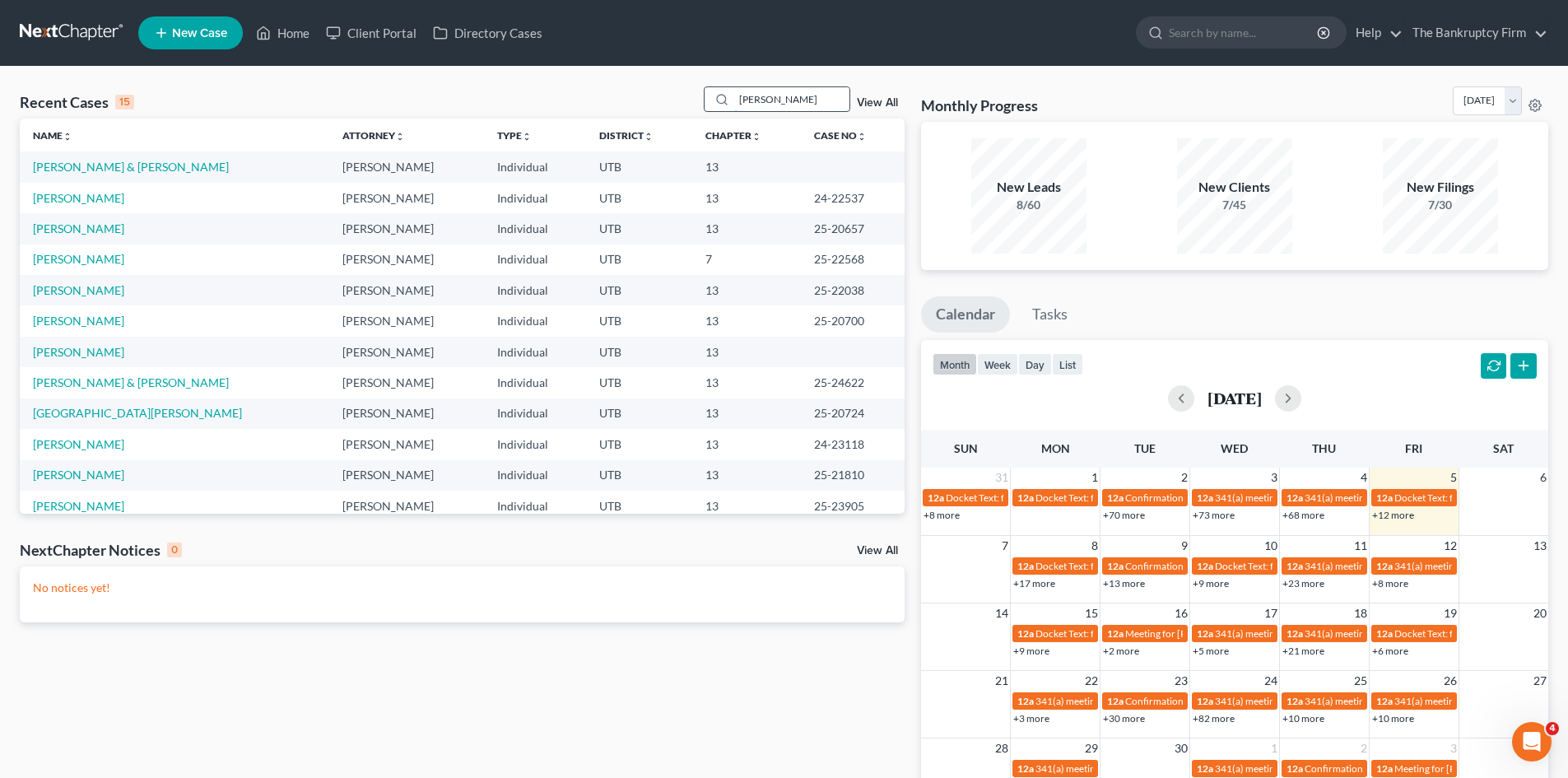
type input "[PERSON_NAME]"
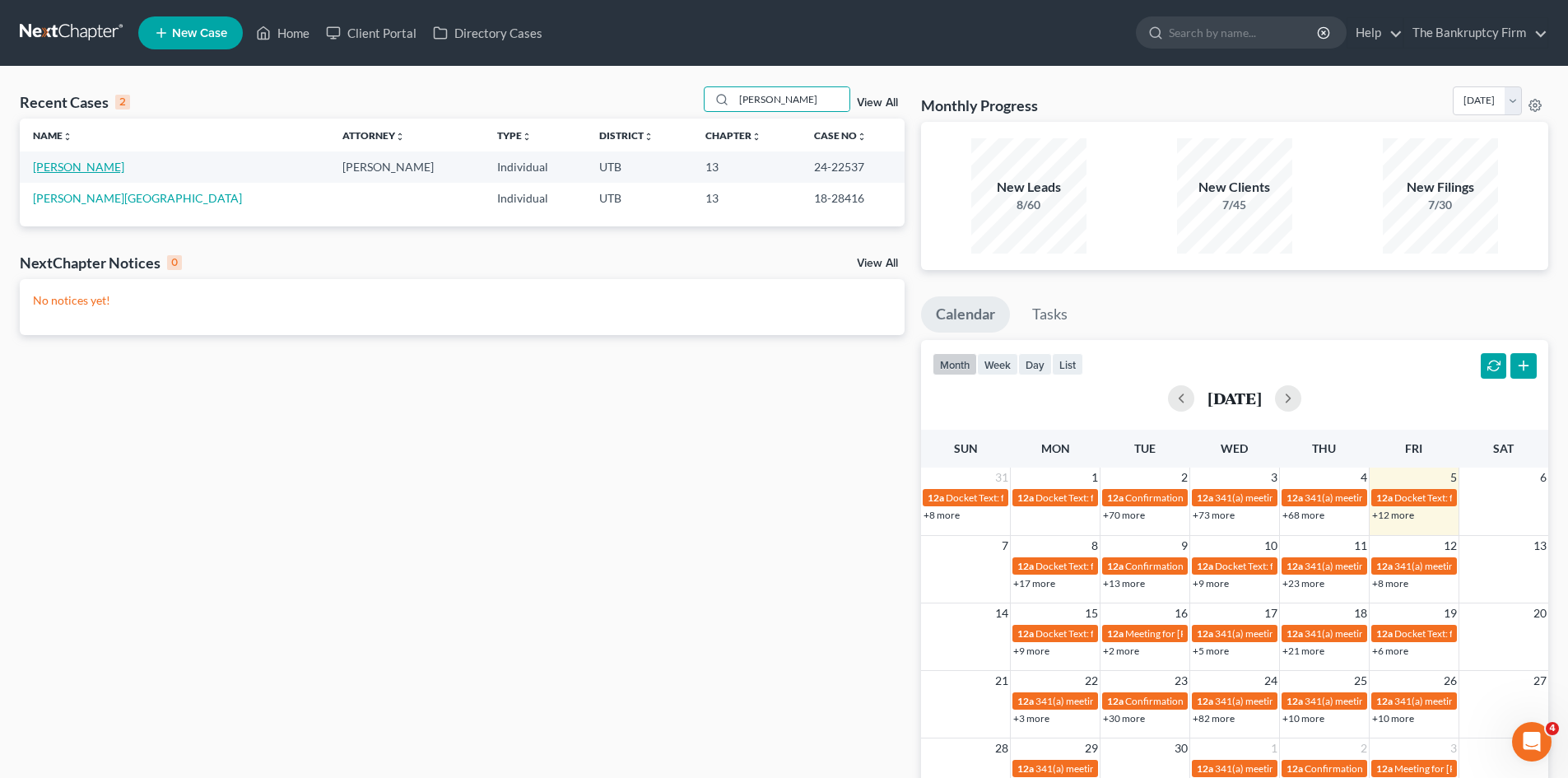
click at [79, 162] on link "[PERSON_NAME]" at bounding box center [78, 167] width 91 height 14
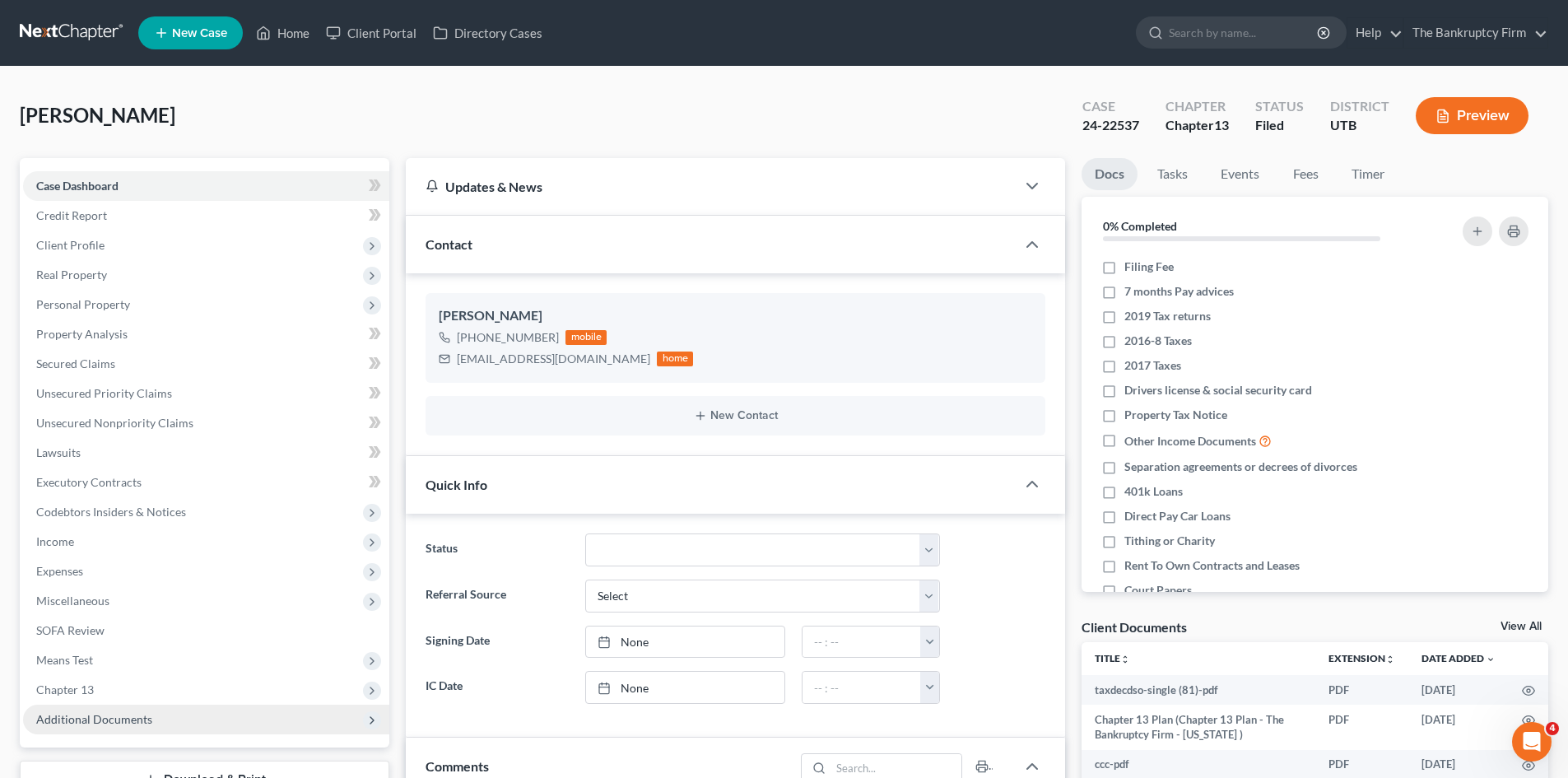
click at [129, 729] on span "Additional Documents" at bounding box center [205, 719] width 366 height 29
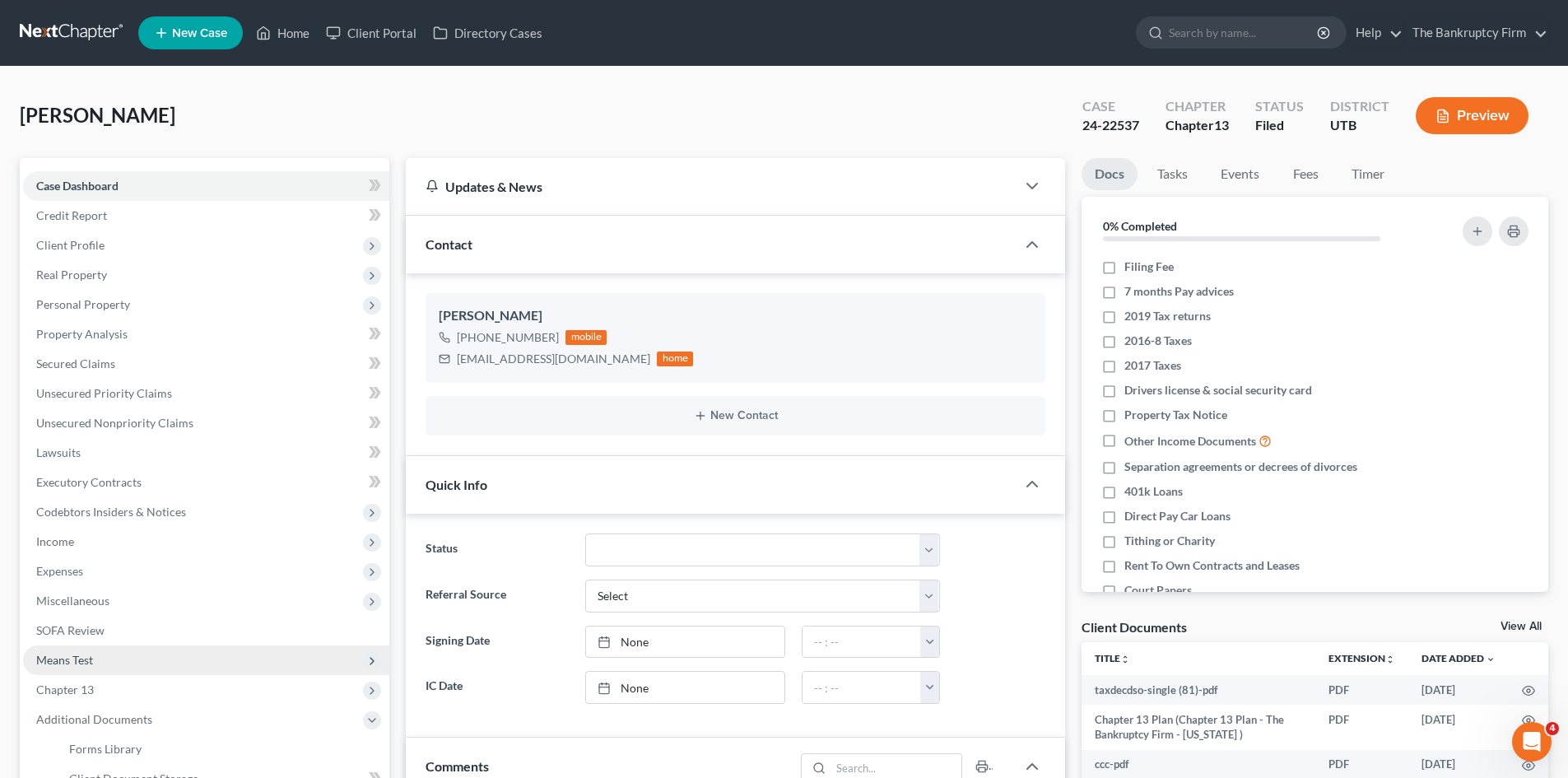
scroll to position [165, 0]
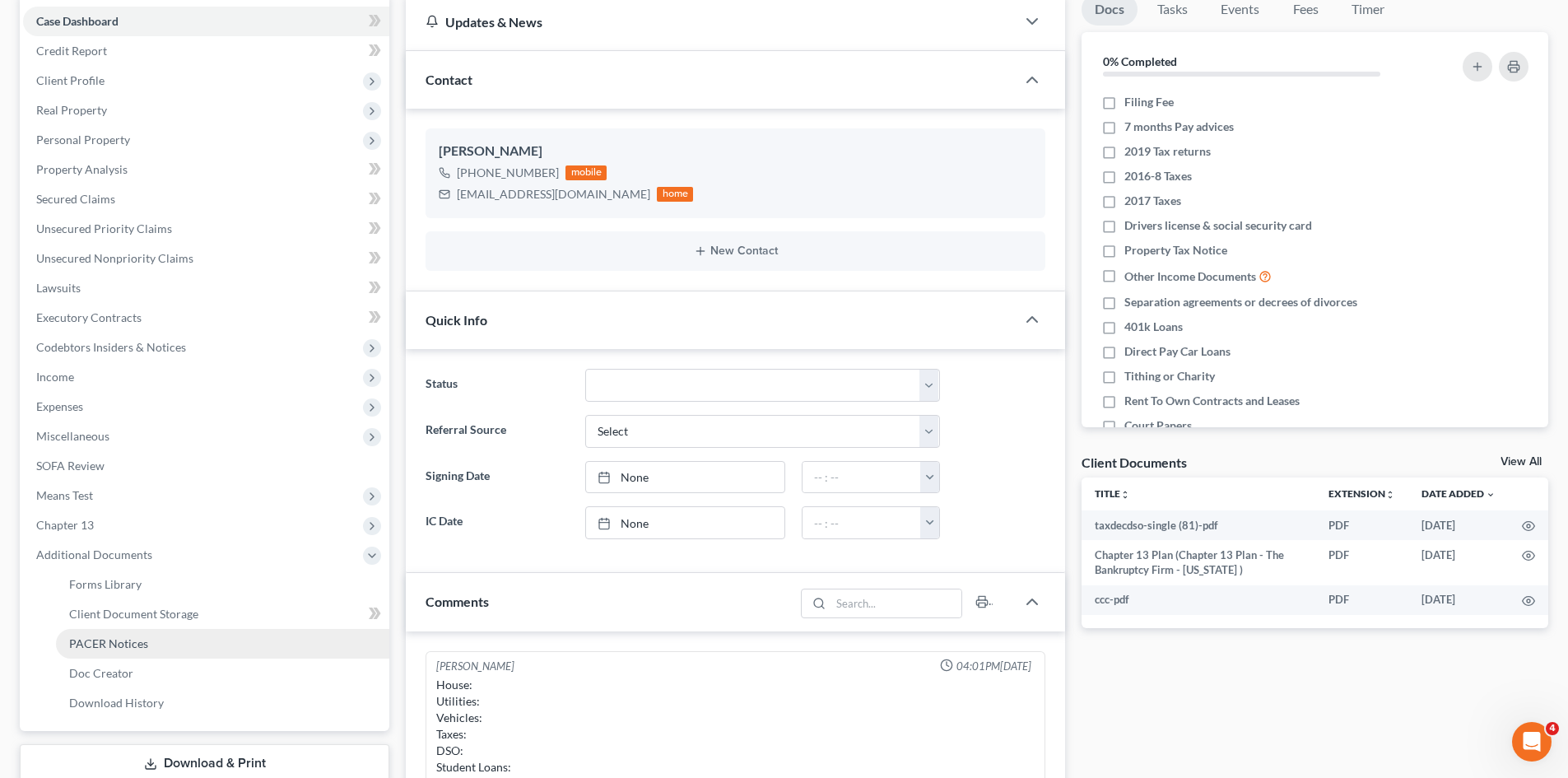
click at [125, 653] on link "PACER Notices" at bounding box center [223, 644] width 333 height 29
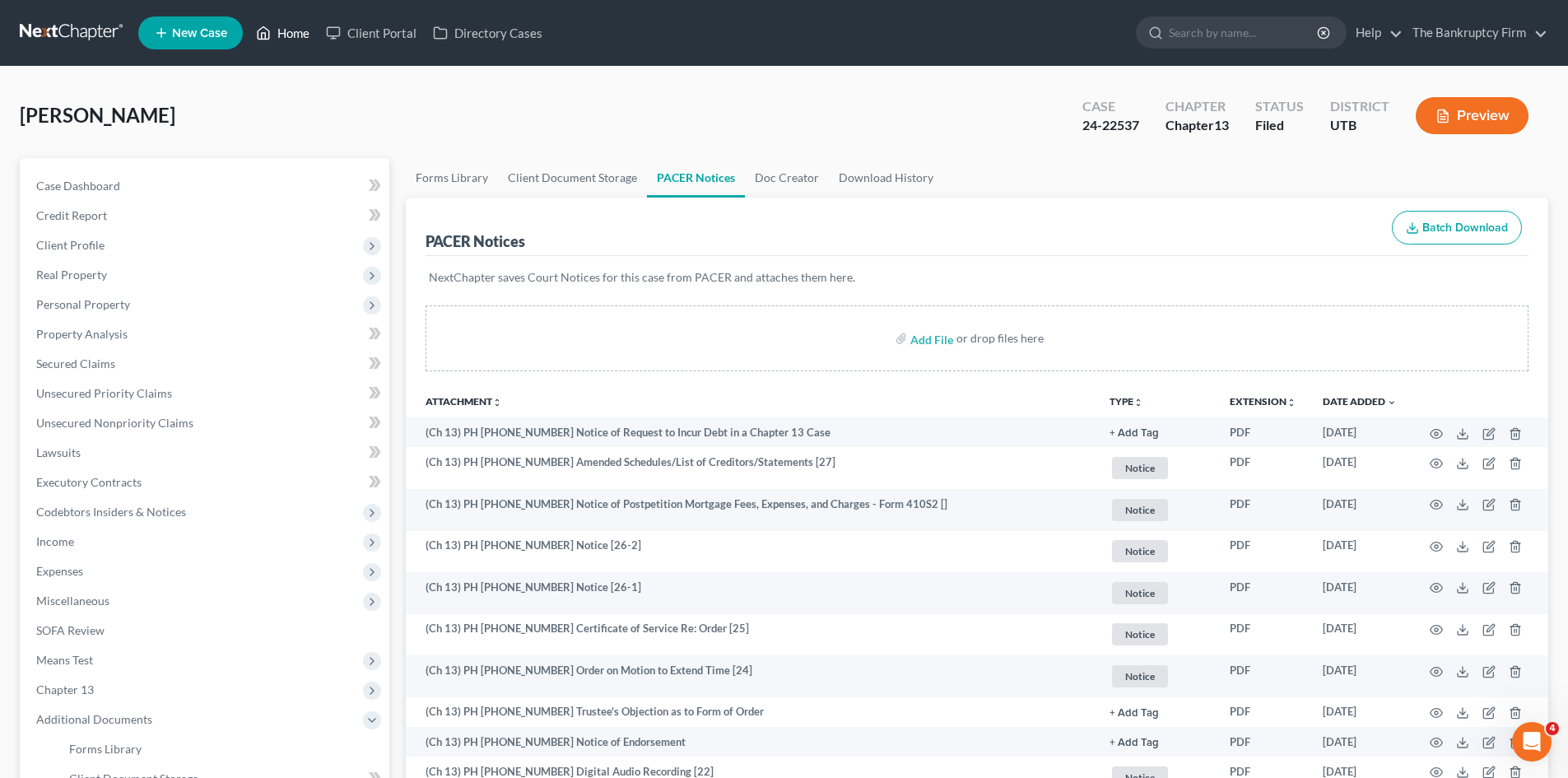
click at [295, 32] on link "Home" at bounding box center [282, 32] width 70 height 29
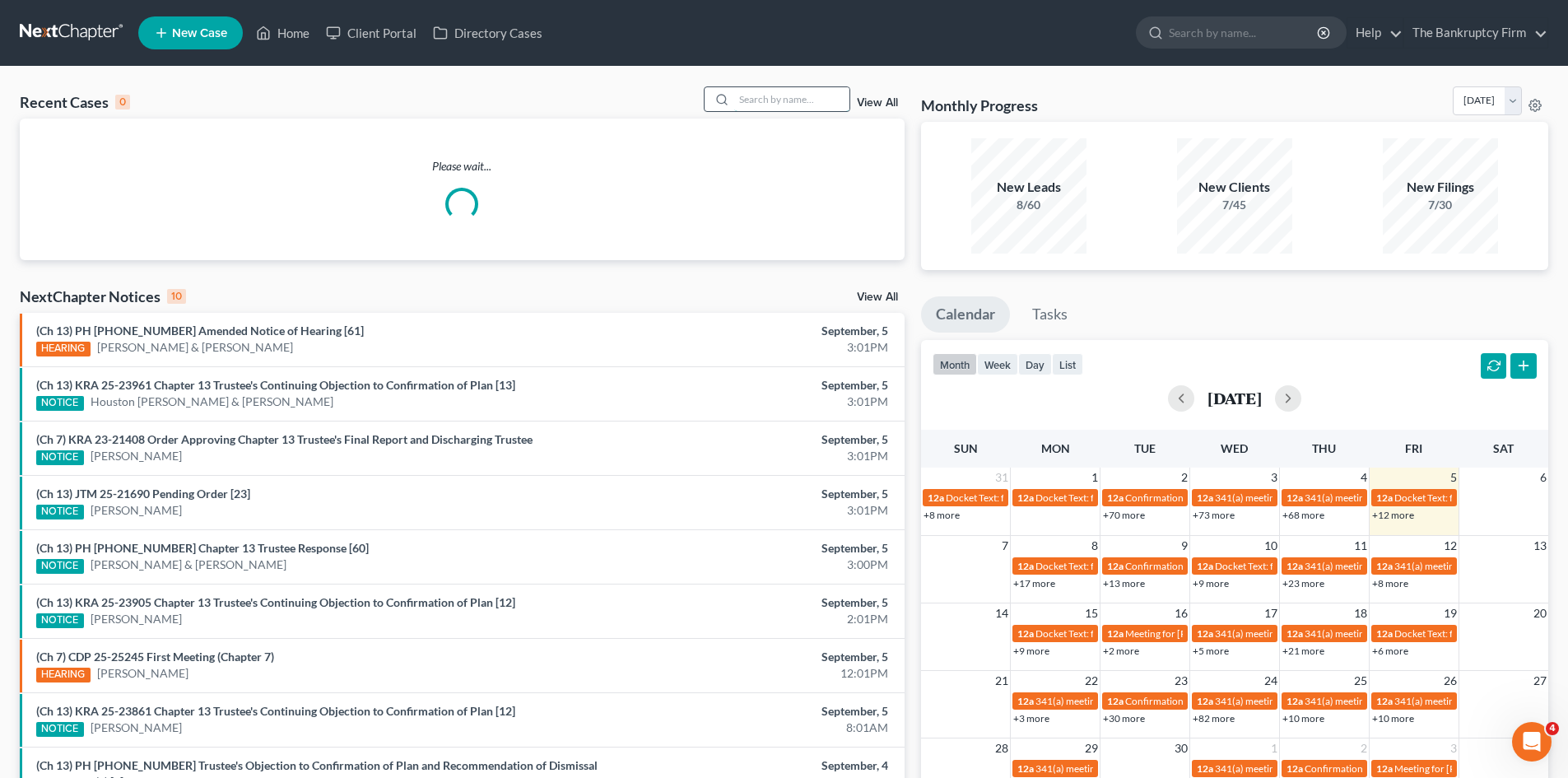
click at [740, 102] on input "search" at bounding box center [791, 99] width 115 height 24
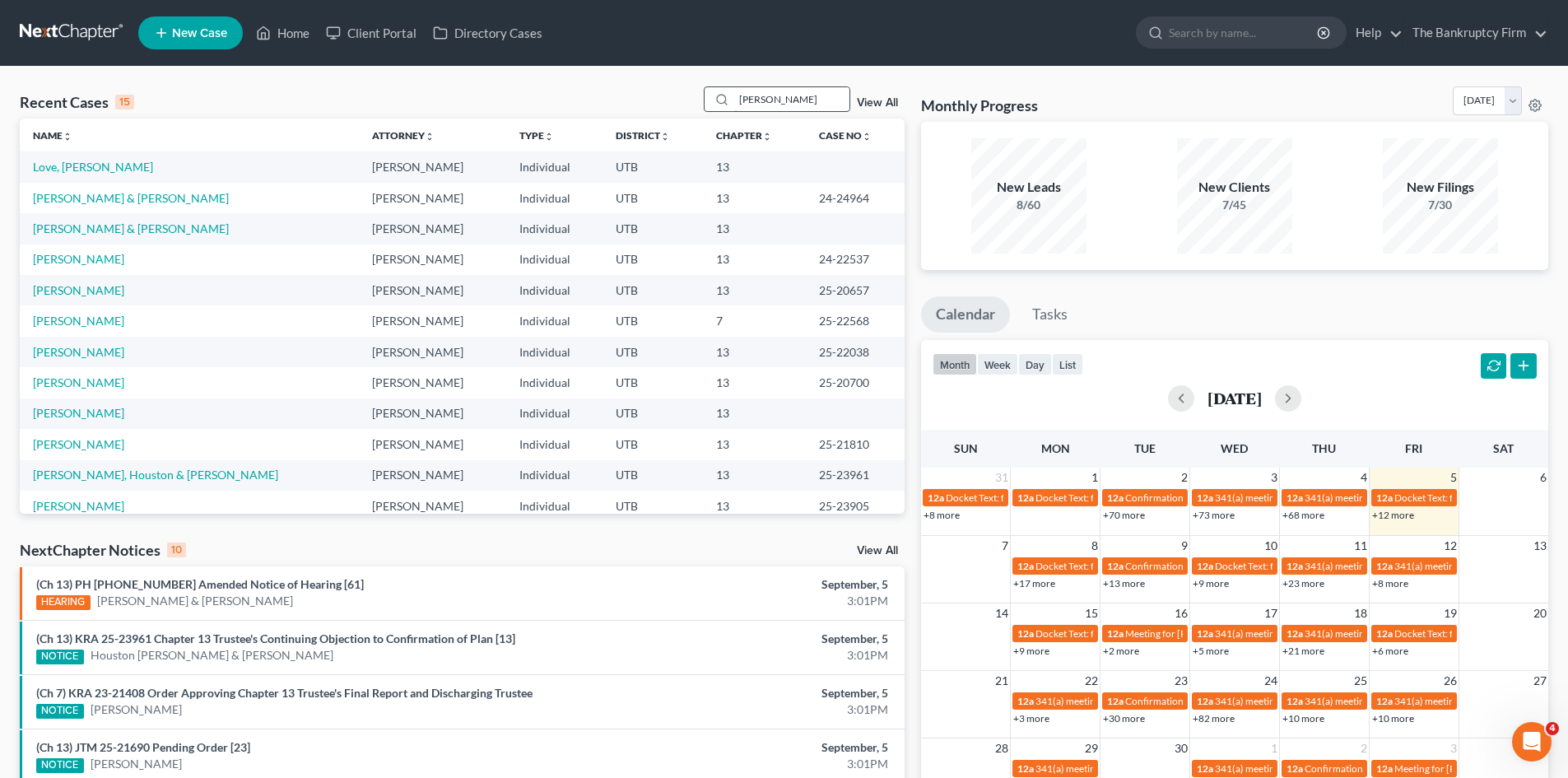
type input "[PERSON_NAME]"
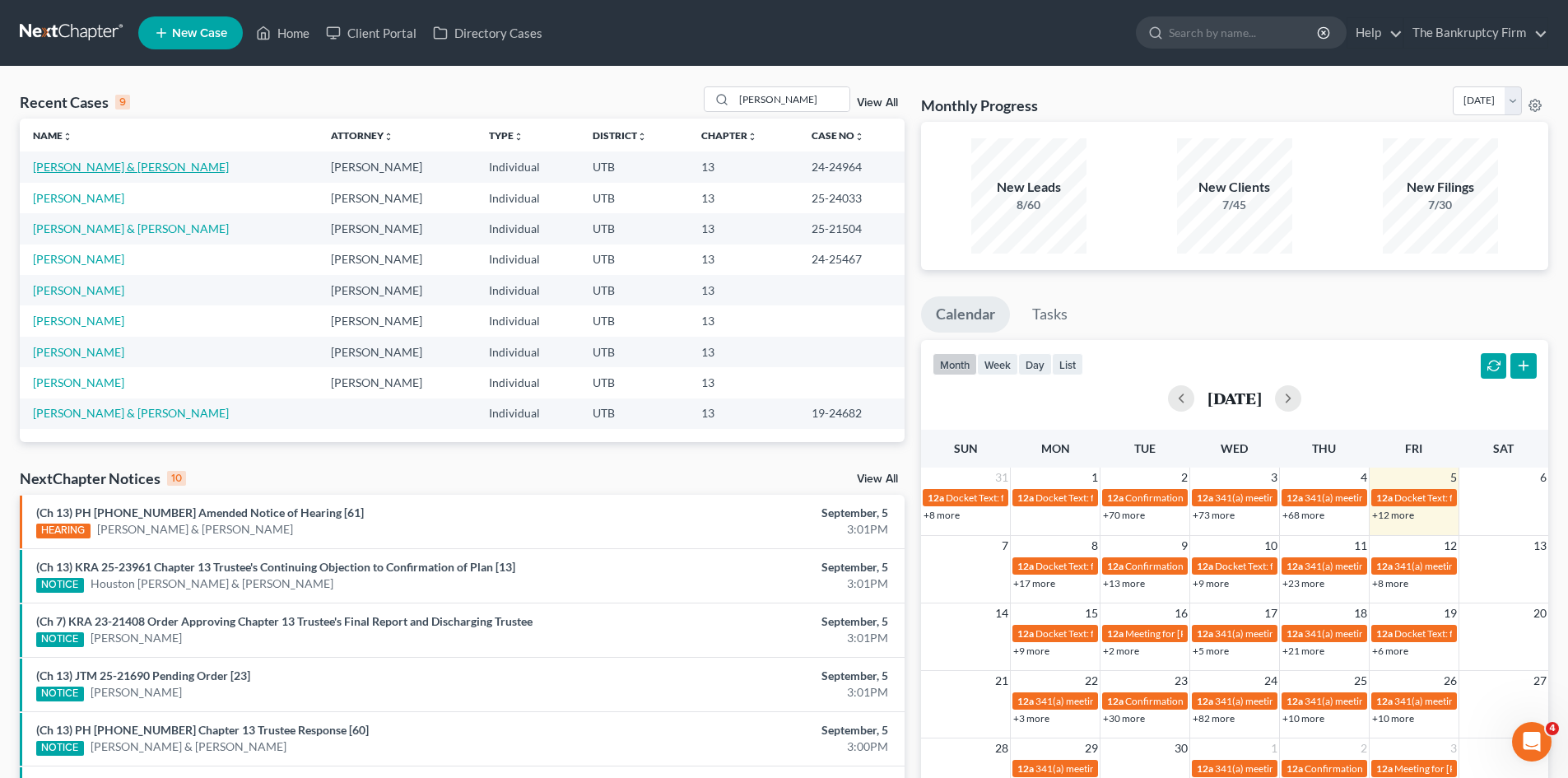
click at [75, 165] on link "[PERSON_NAME] & [PERSON_NAME]" at bounding box center [131, 167] width 196 height 14
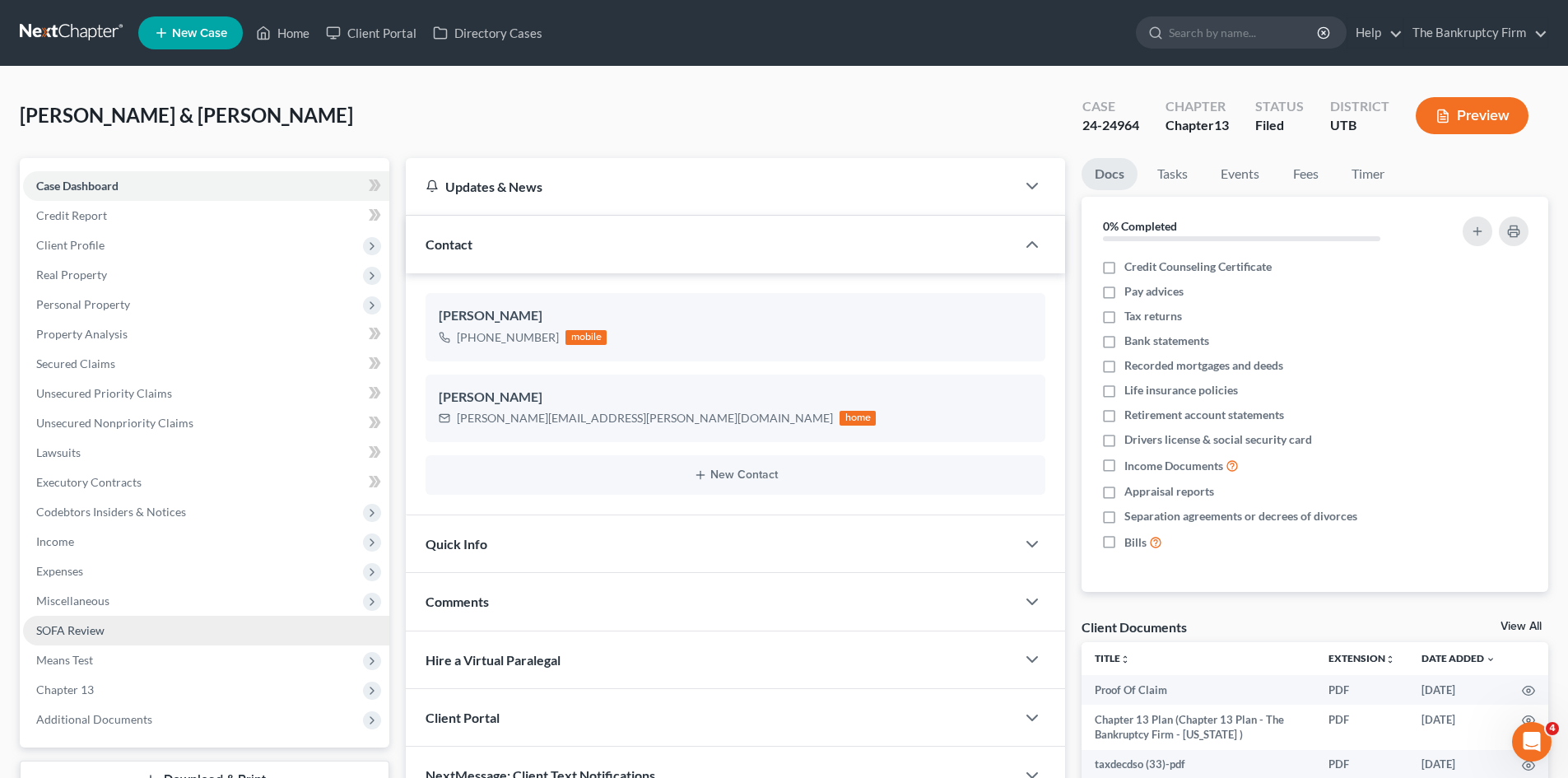
drag, startPoint x: 76, startPoint y: 727, endPoint x: 213, endPoint y: 643, distance: 160.7
click at [76, 727] on span "Additional Documents" at bounding box center [205, 719] width 366 height 29
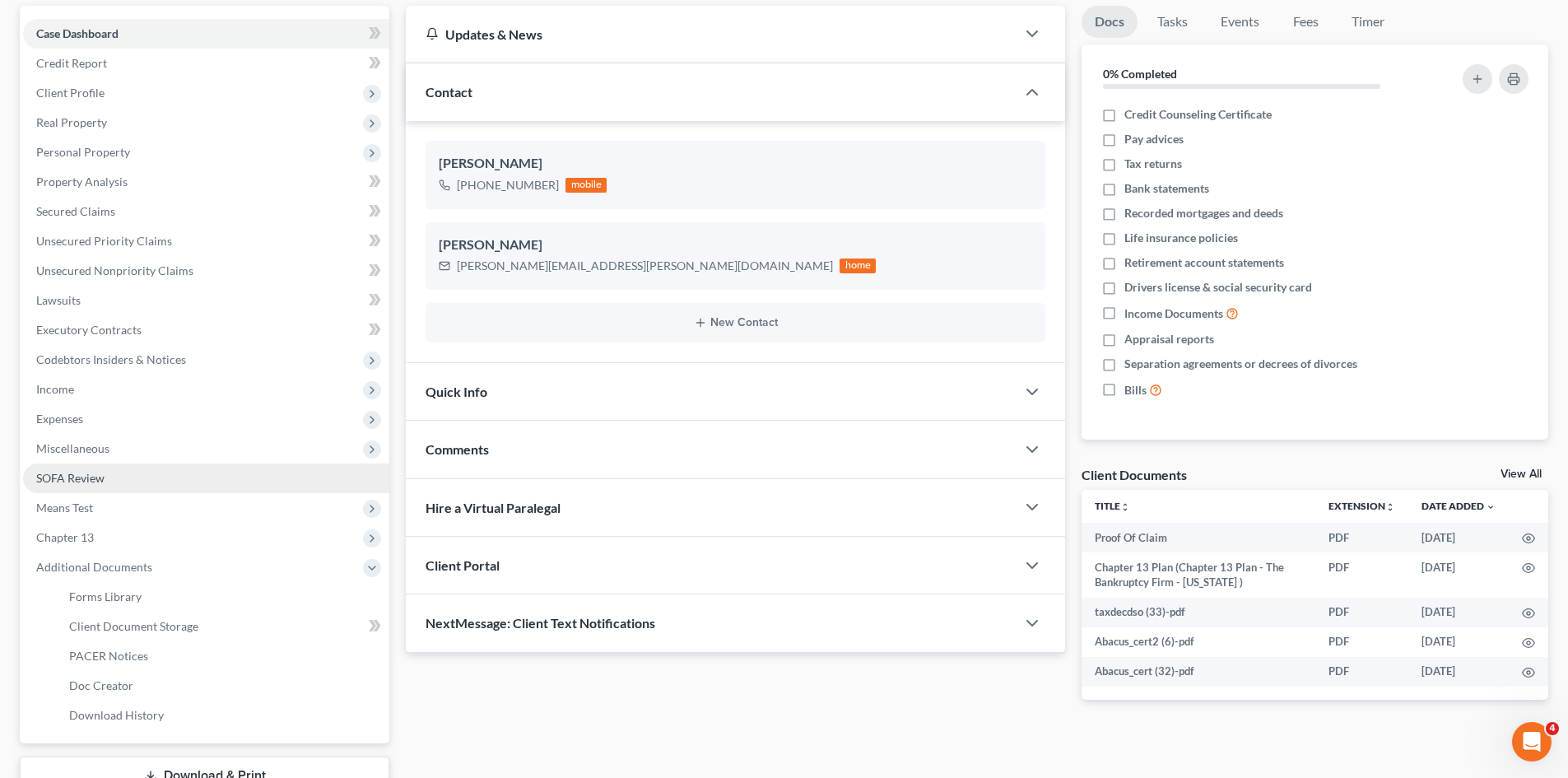
scroll to position [165, 0]
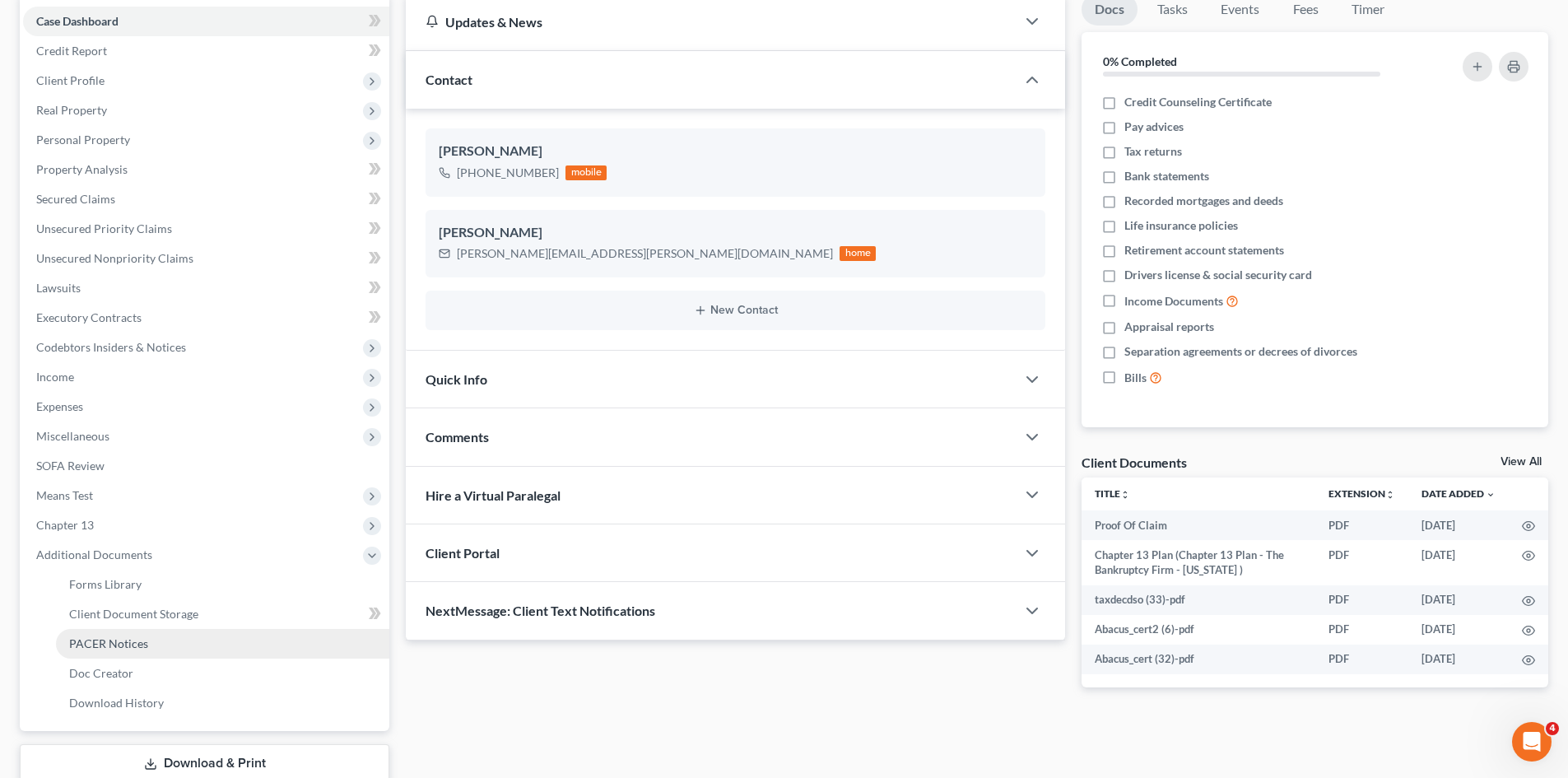
click at [94, 644] on span "PACER Notices" at bounding box center [108, 644] width 79 height 14
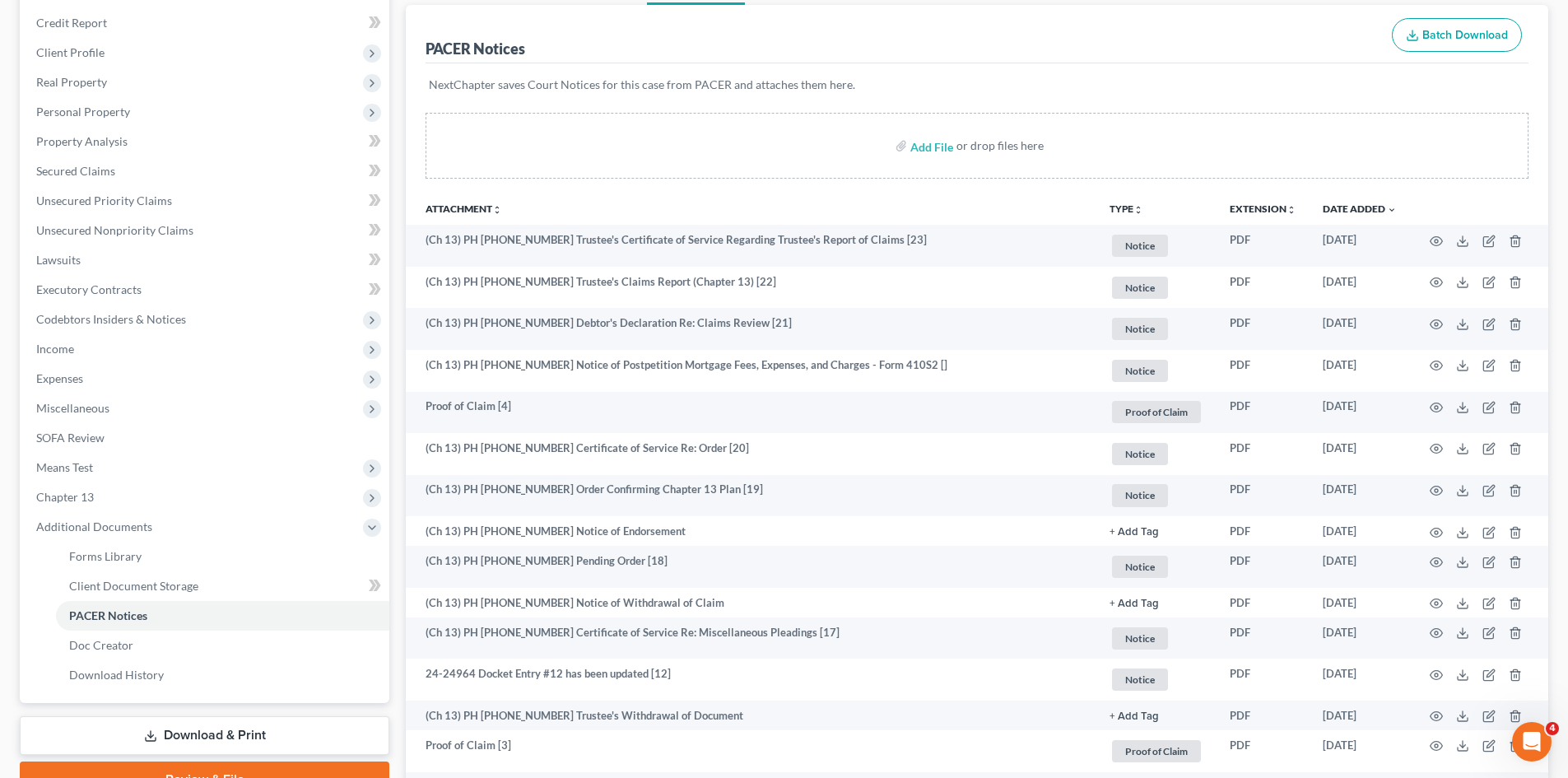
scroll to position [330, 0]
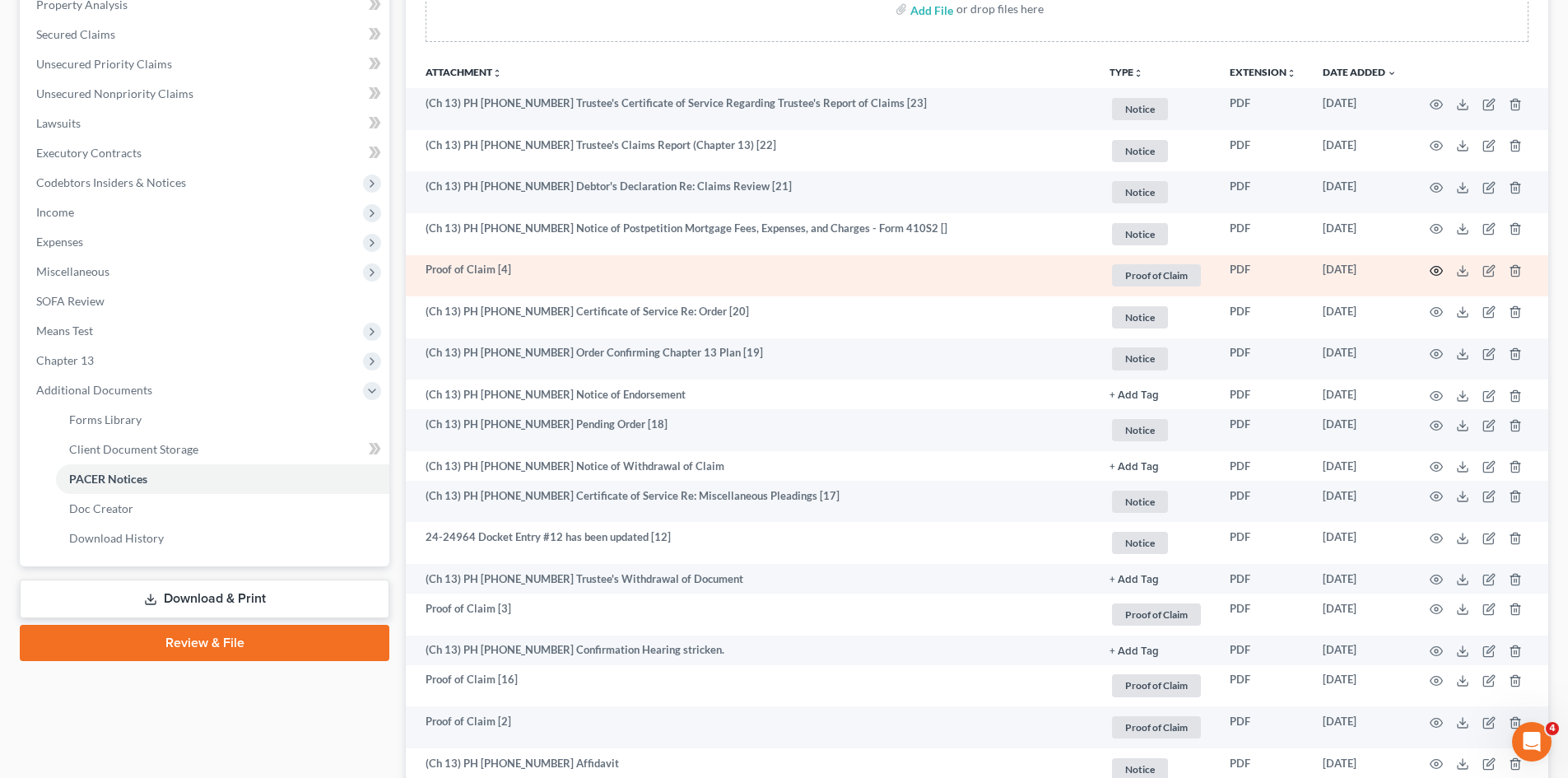
click at [1436, 270] on circle "button" at bounding box center [1436, 270] width 3 height 3
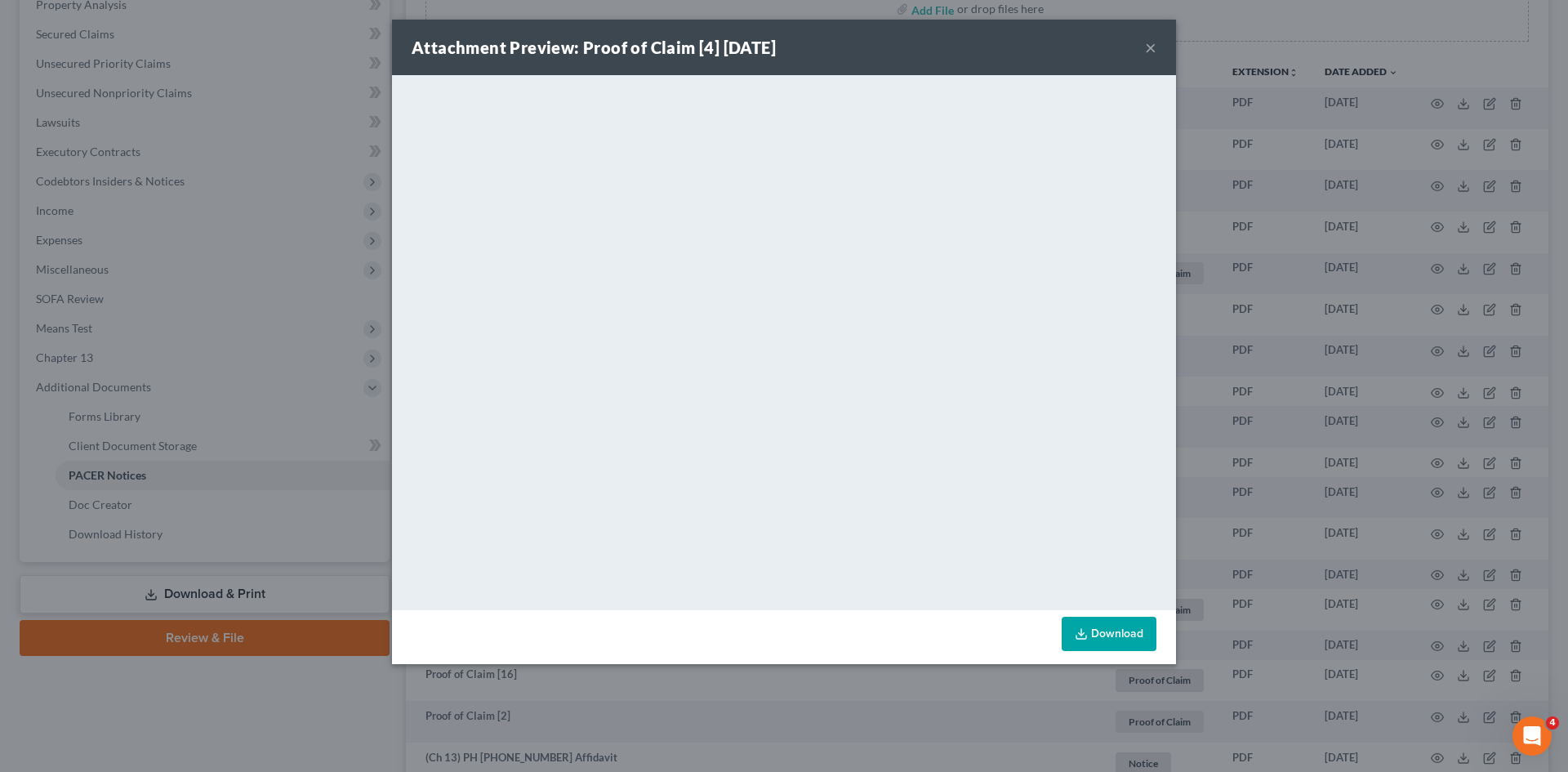
click at [1147, 47] on button "×" at bounding box center [1151, 48] width 12 height 19
